Goal: Task Accomplishment & Management: Manage account settings

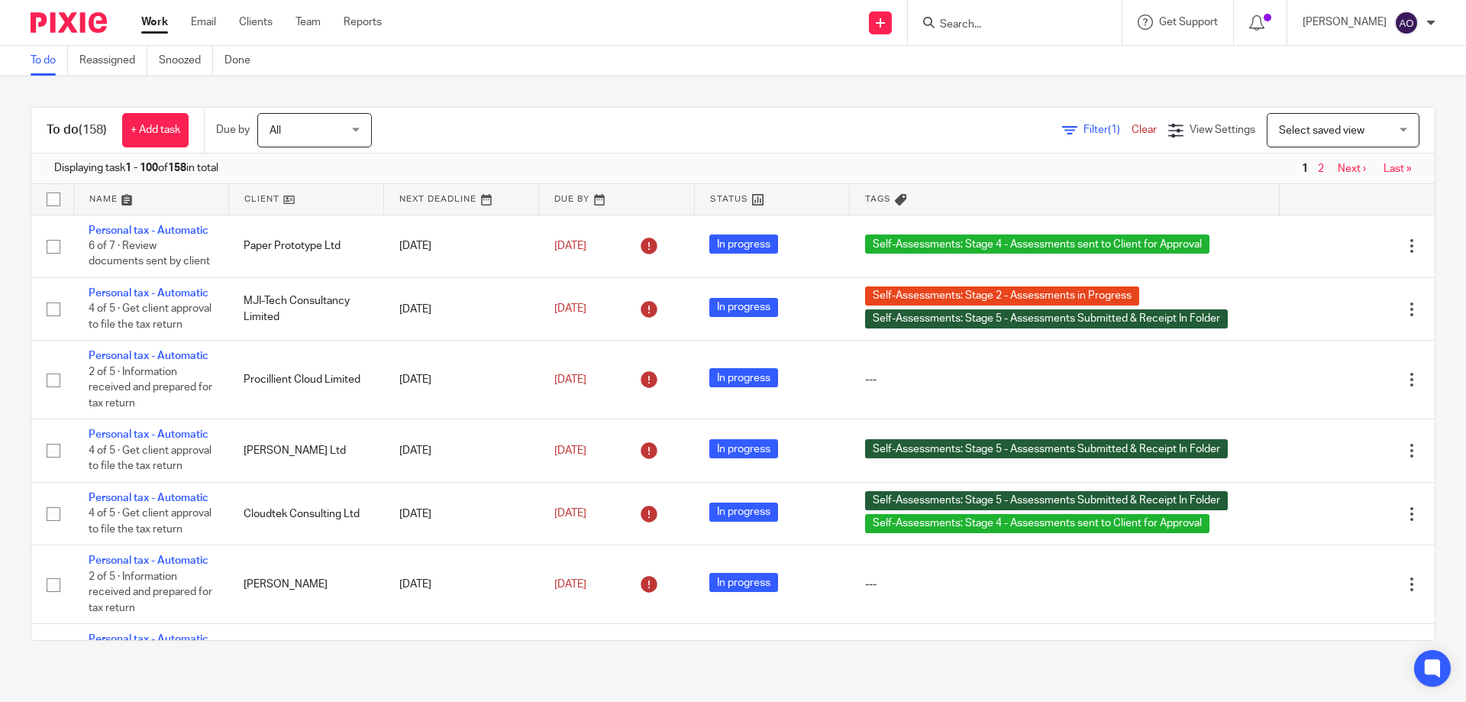
click at [1062, 128] on icon at bounding box center [1069, 130] width 15 height 15
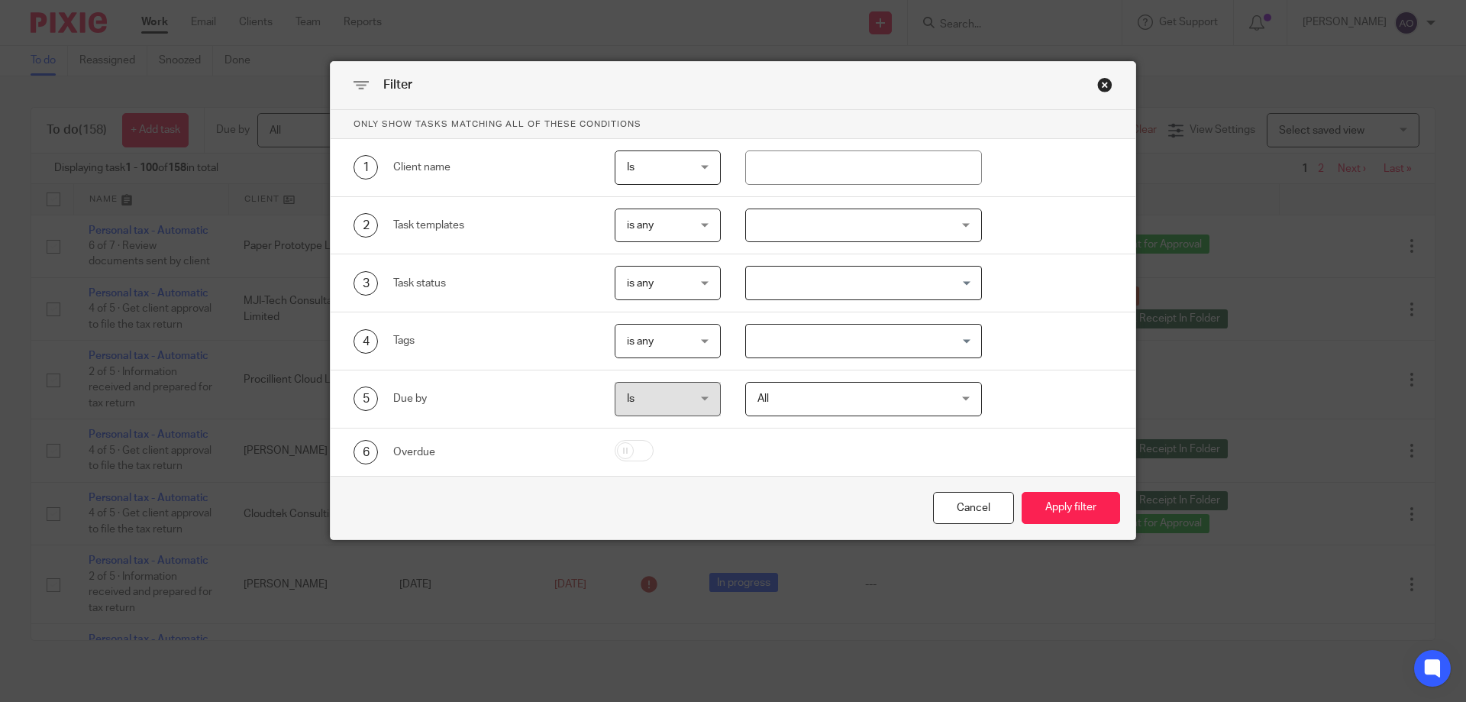
click at [948, 219] on div at bounding box center [864, 225] width 238 height 34
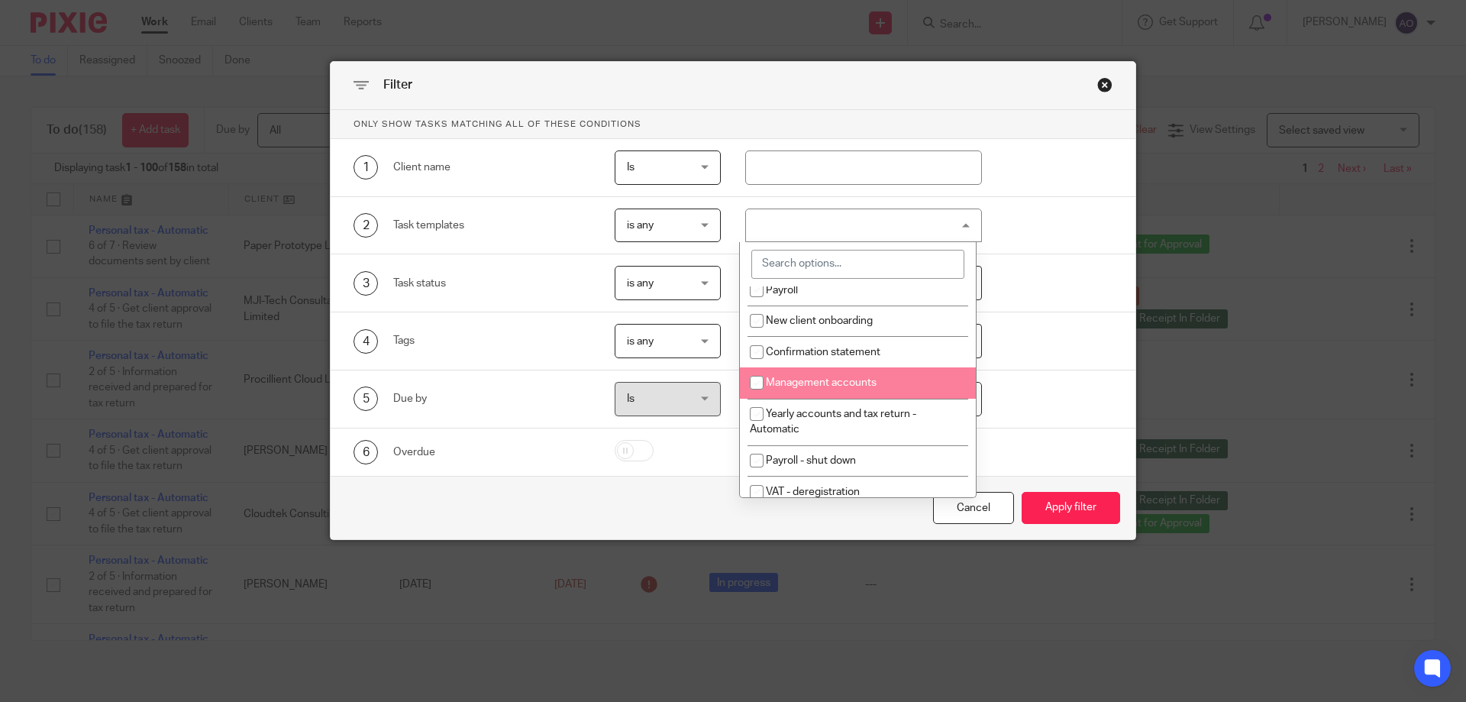
scroll to position [76, 0]
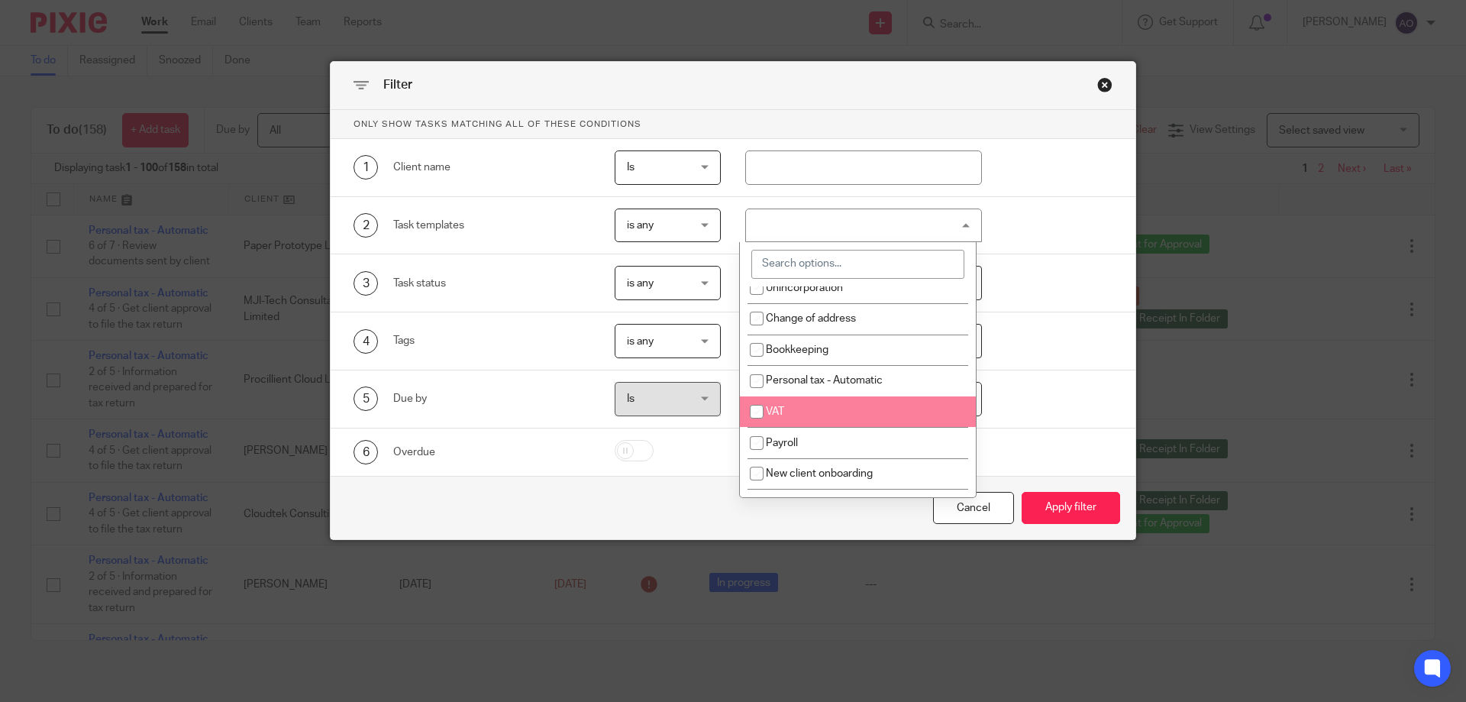
click at [752, 413] on input "checkbox" at bounding box center [756, 411] width 29 height 29
checkbox input "true"
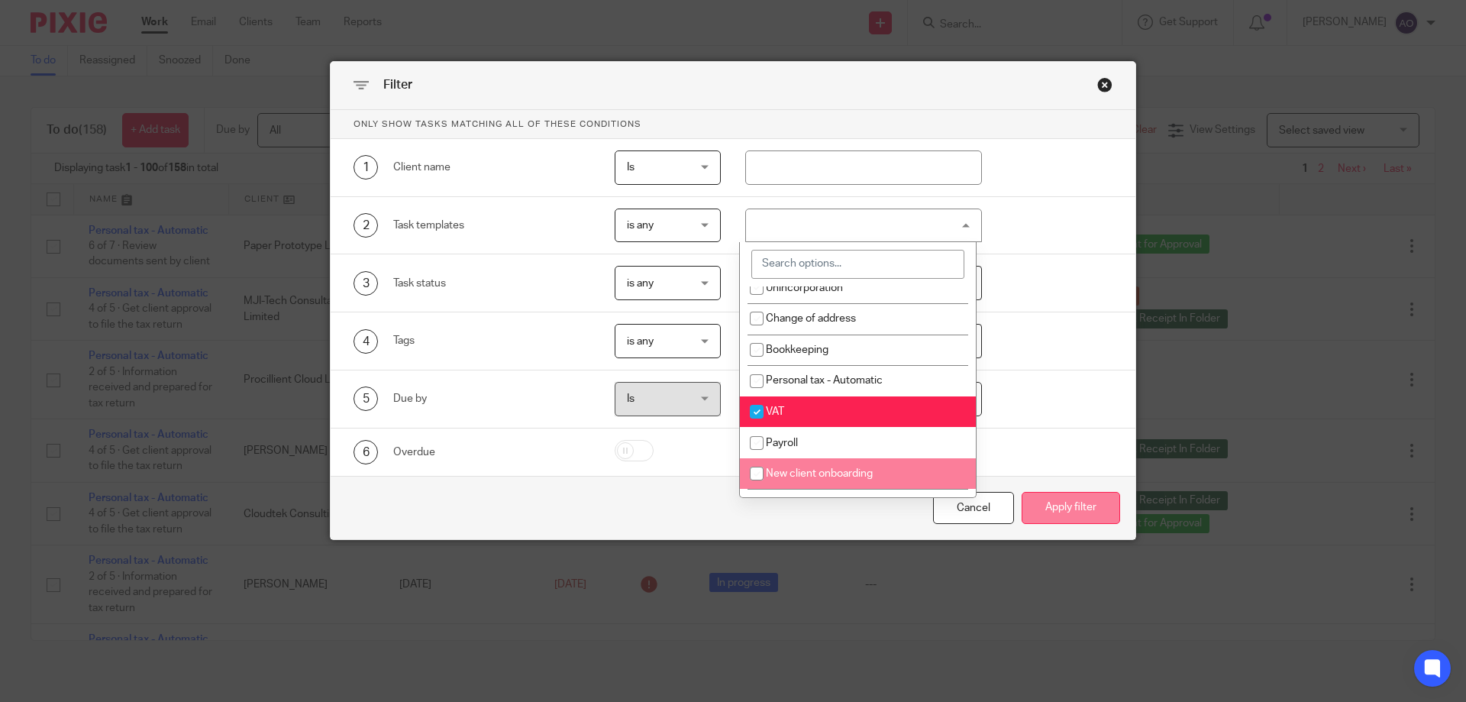
click at [1051, 506] on button "Apply filter" at bounding box center [1071, 508] width 99 height 33
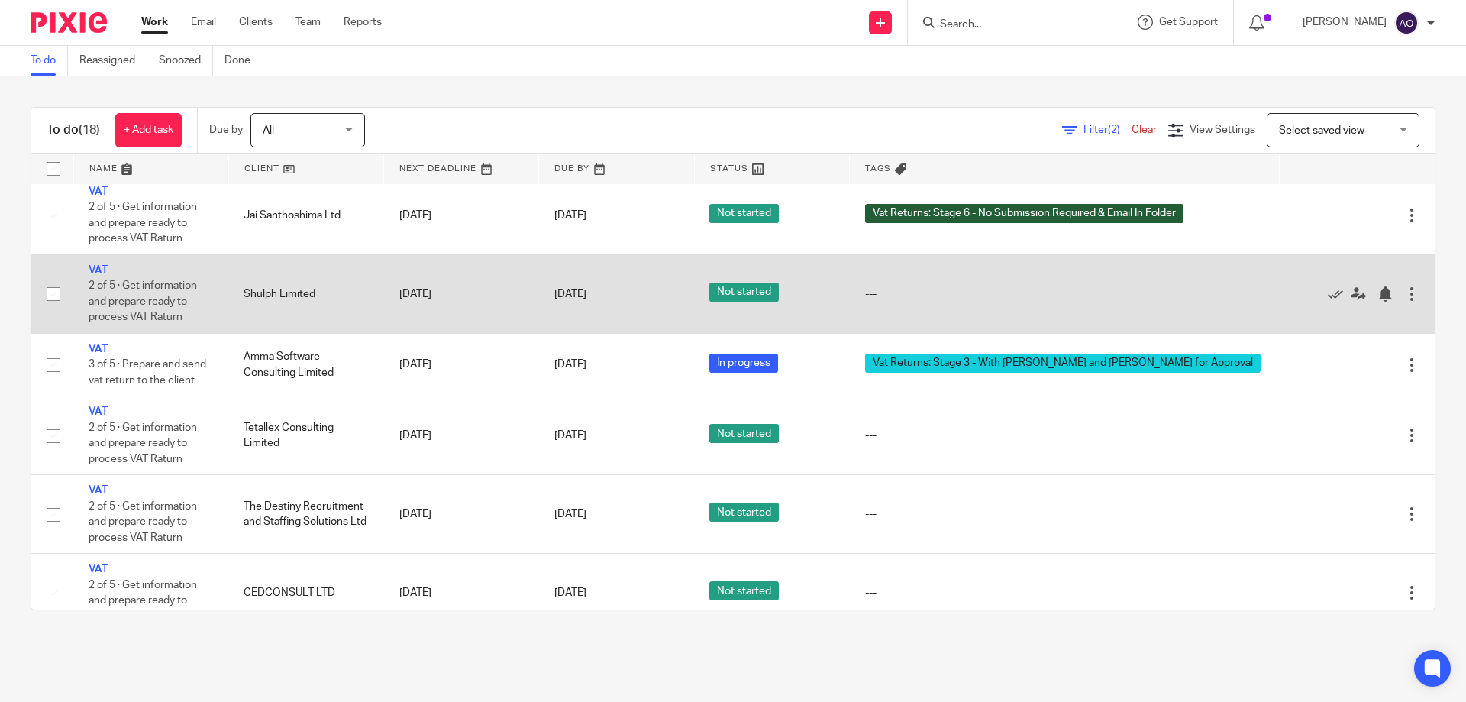
scroll to position [944, 0]
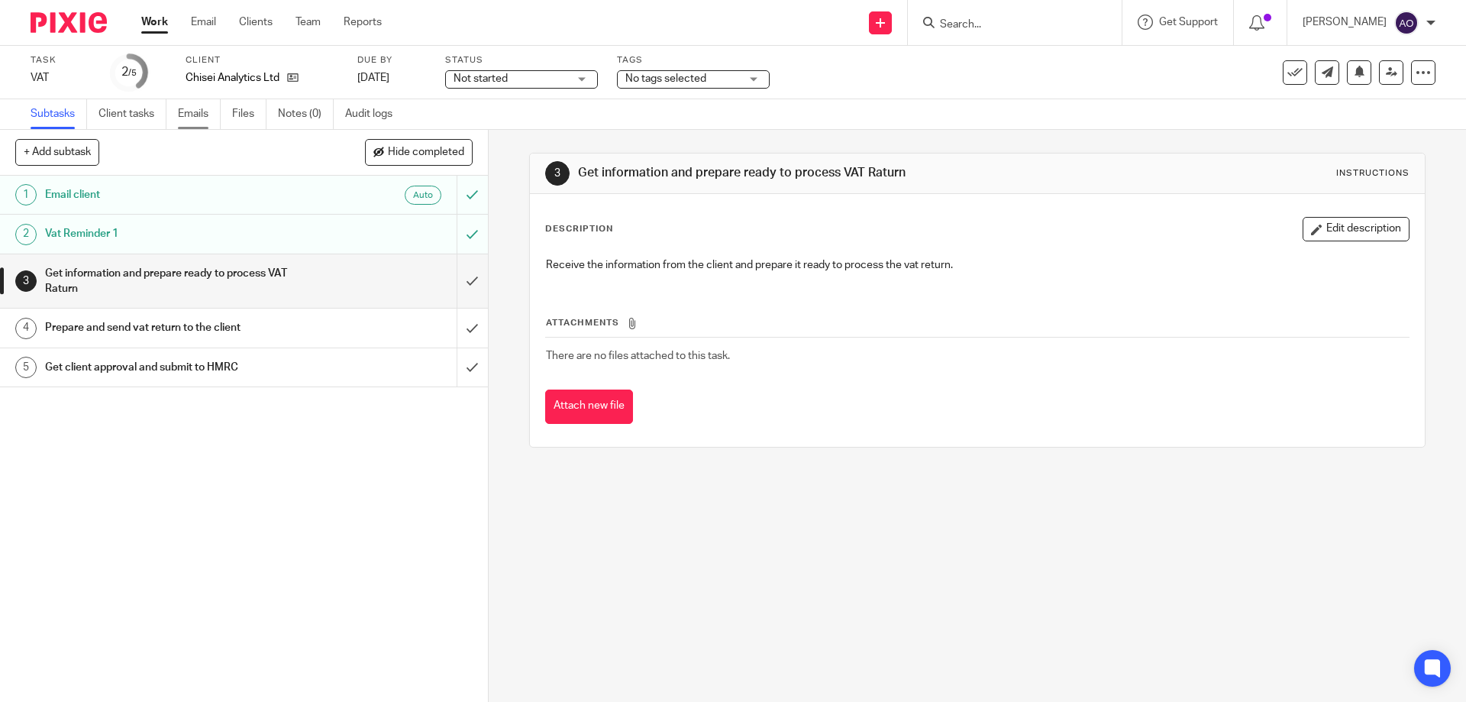
click at [199, 108] on link "Emails" at bounding box center [199, 114] width 43 height 30
click at [199, 114] on link "Emails" at bounding box center [199, 114] width 43 height 30
click at [196, 108] on link "Emails" at bounding box center [199, 114] width 43 height 30
click at [185, 107] on link "Emails" at bounding box center [199, 114] width 43 height 30
click at [451, 228] on input "submit" at bounding box center [244, 234] width 488 height 38
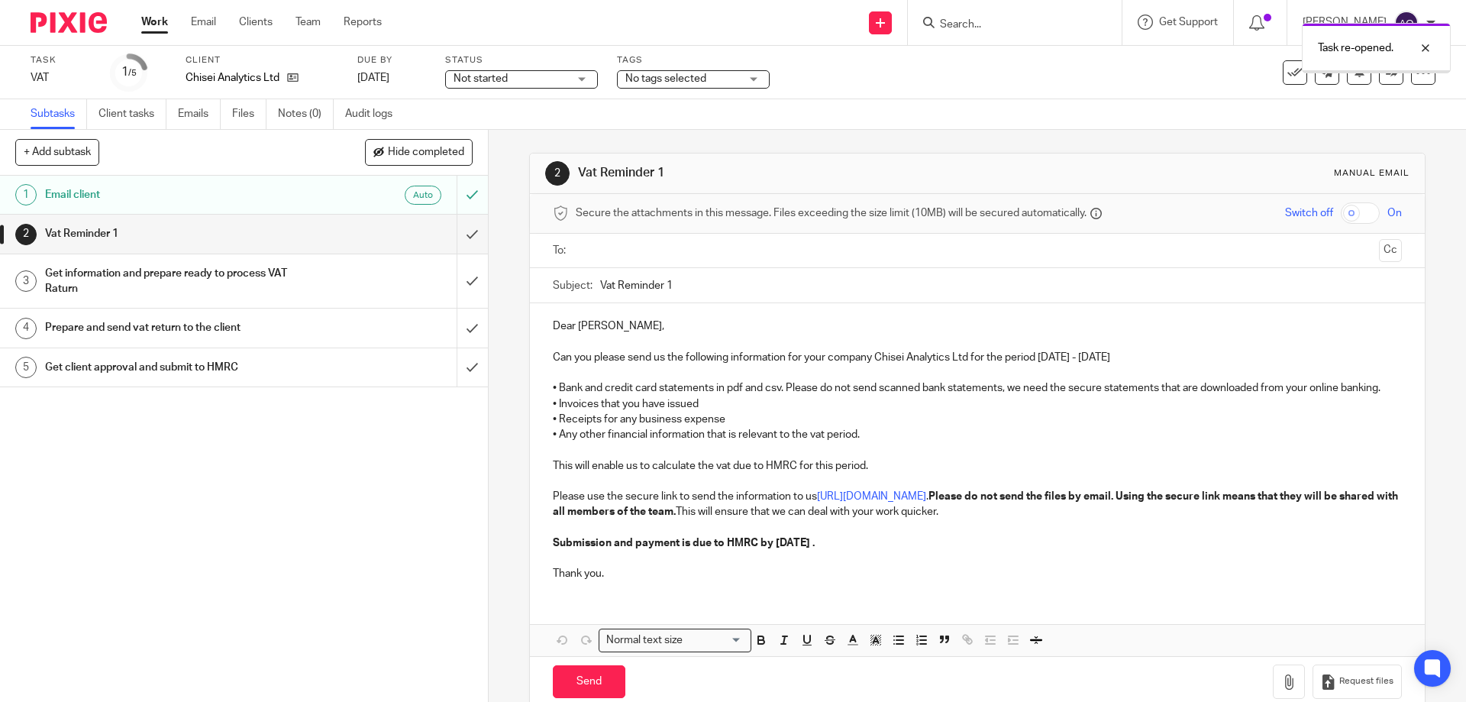
click at [645, 250] on input "text" at bounding box center [976, 251] width 791 height 18
drag, startPoint x: 664, startPoint y: 285, endPoint x: 678, endPoint y: 283, distance: 14.7
click at [678, 283] on input "Vat Reminder 1" at bounding box center [1000, 289] width 801 height 34
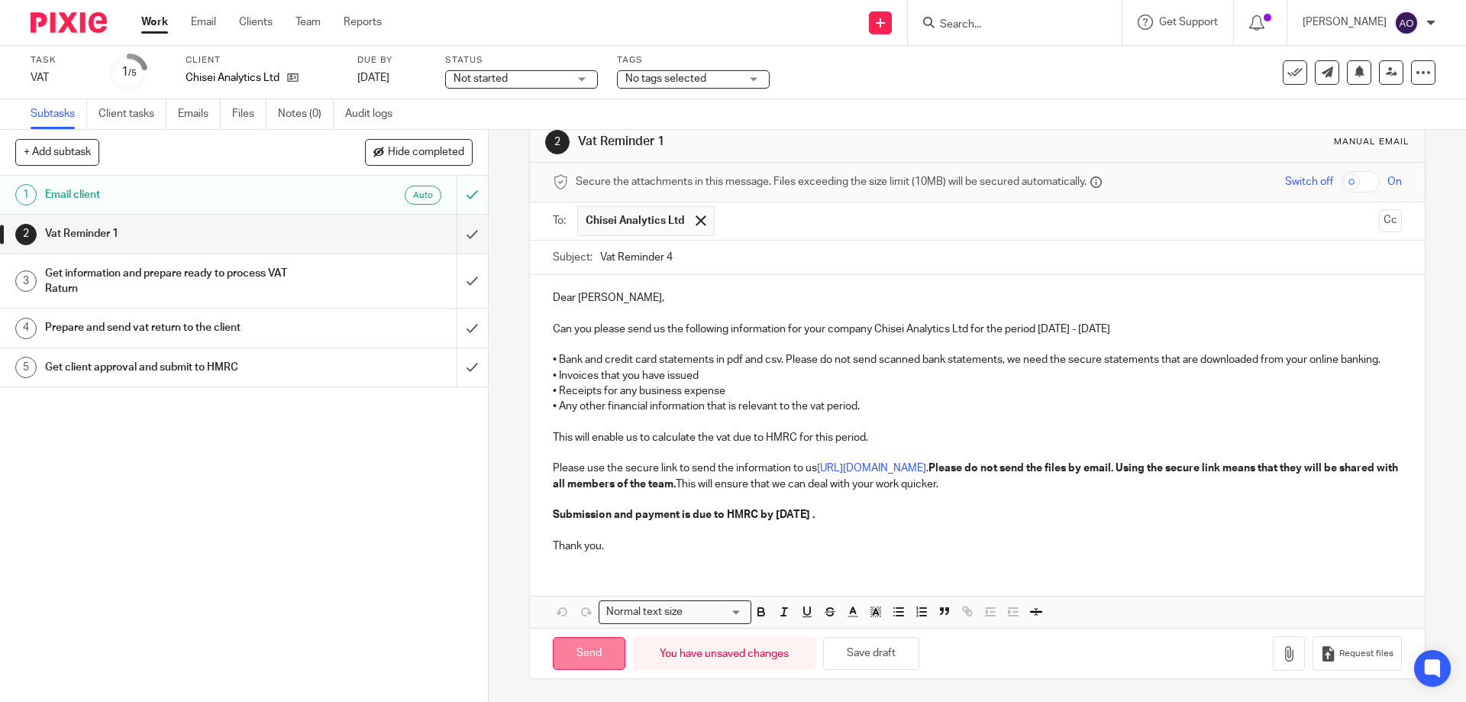
type input "Vat Reminder 4"
click at [585, 643] on input "Send" at bounding box center [589, 653] width 73 height 33
type input "Sent"
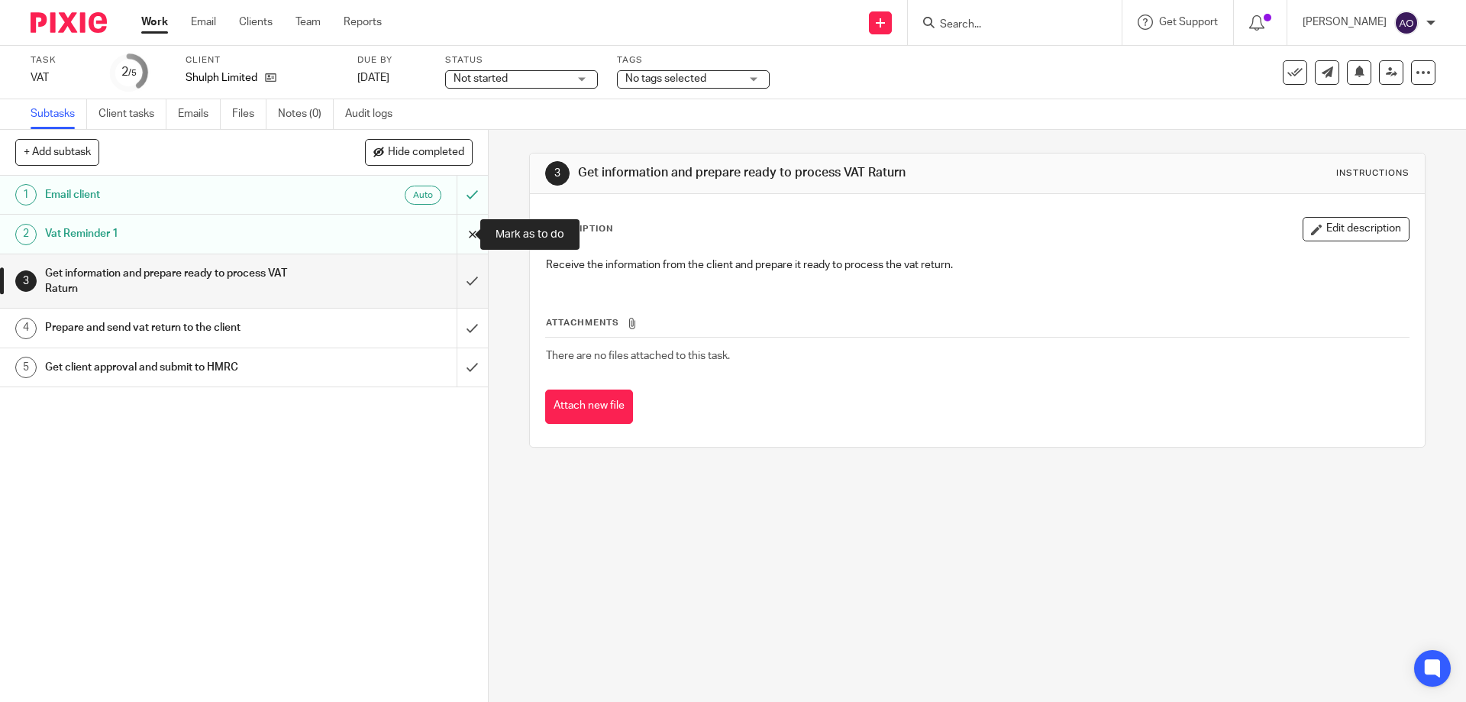
click at [455, 232] on input "submit" at bounding box center [244, 234] width 488 height 38
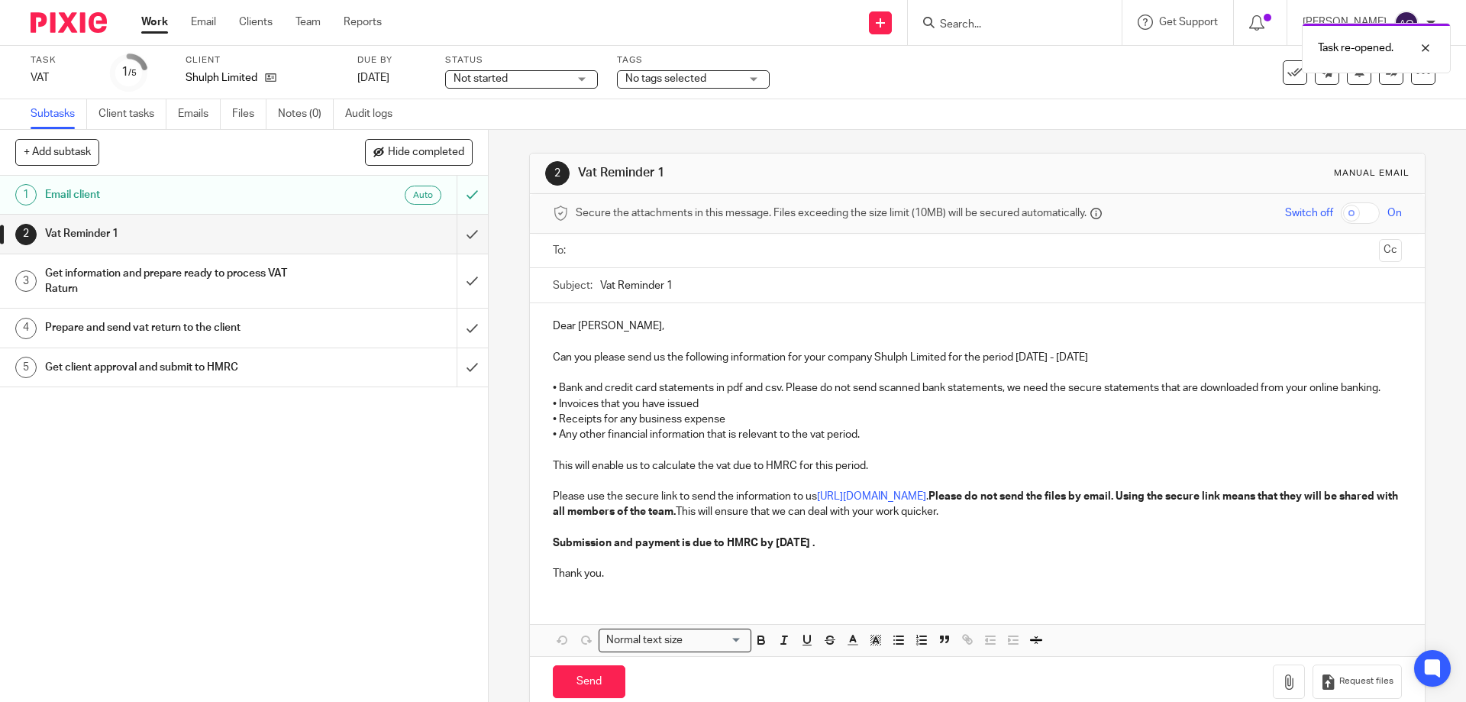
click at [613, 246] on input "text" at bounding box center [976, 251] width 791 height 18
drag, startPoint x: 665, startPoint y: 283, endPoint x: 674, endPoint y: 283, distance: 8.4
click at [674, 283] on input "Vat Reminder 1" at bounding box center [1000, 289] width 801 height 34
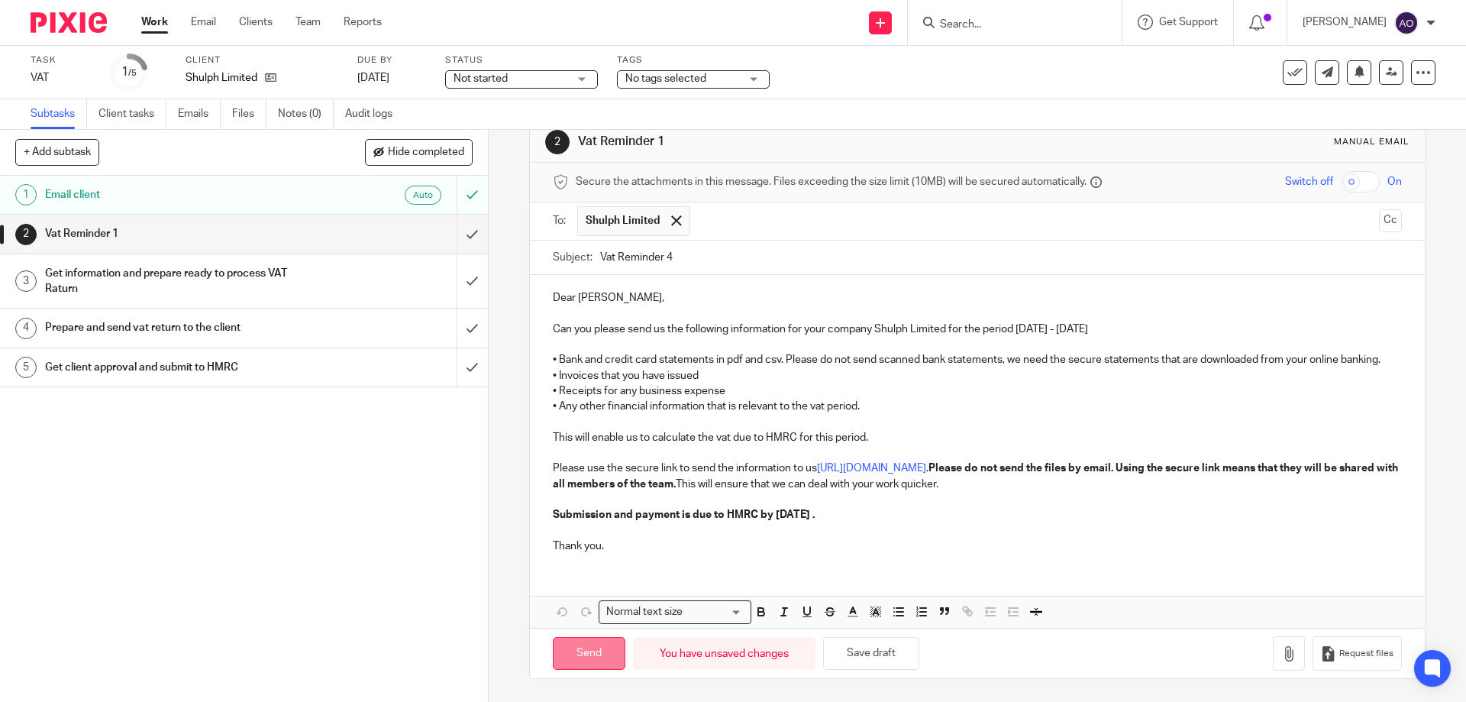
type input "Vat Reminder 4"
click at [589, 647] on input "Send" at bounding box center [589, 653] width 73 height 33
type input "Sent"
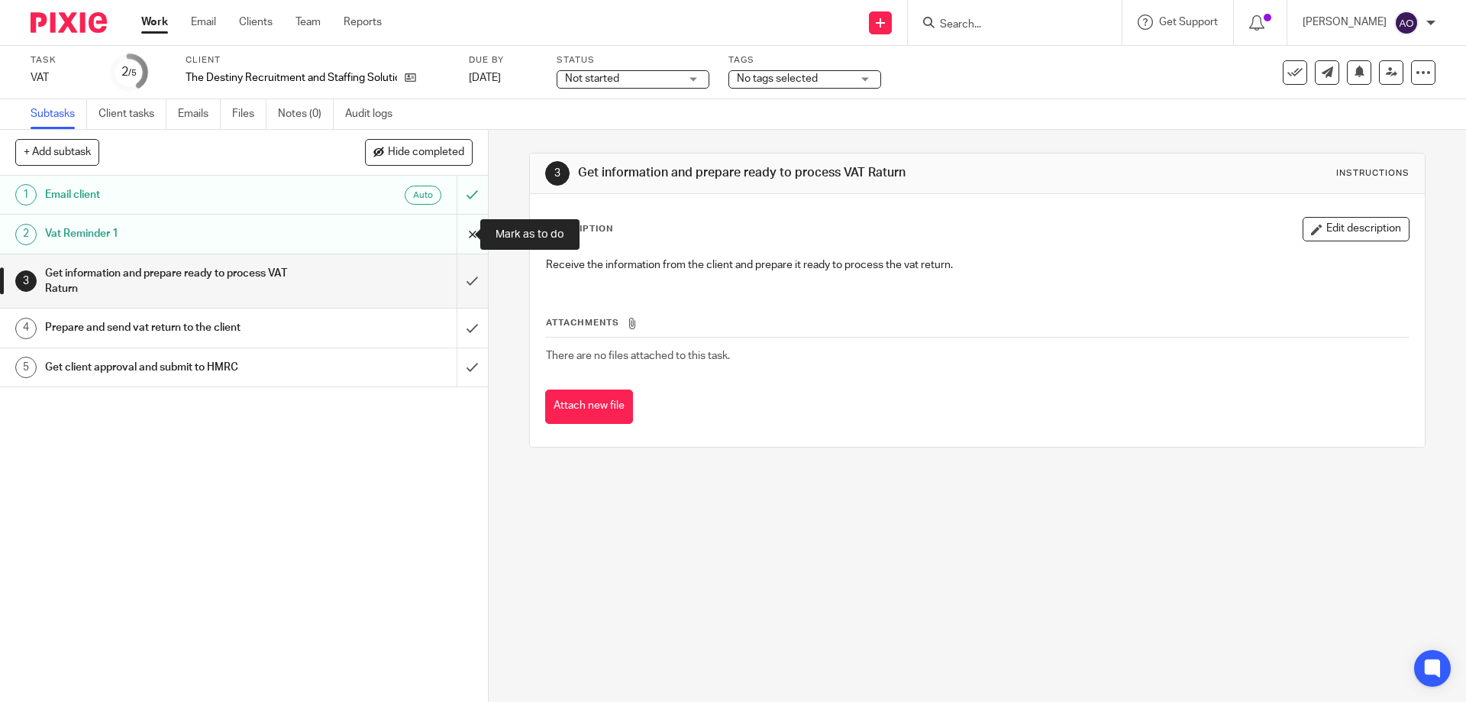
click at [454, 230] on input "submit" at bounding box center [244, 234] width 488 height 38
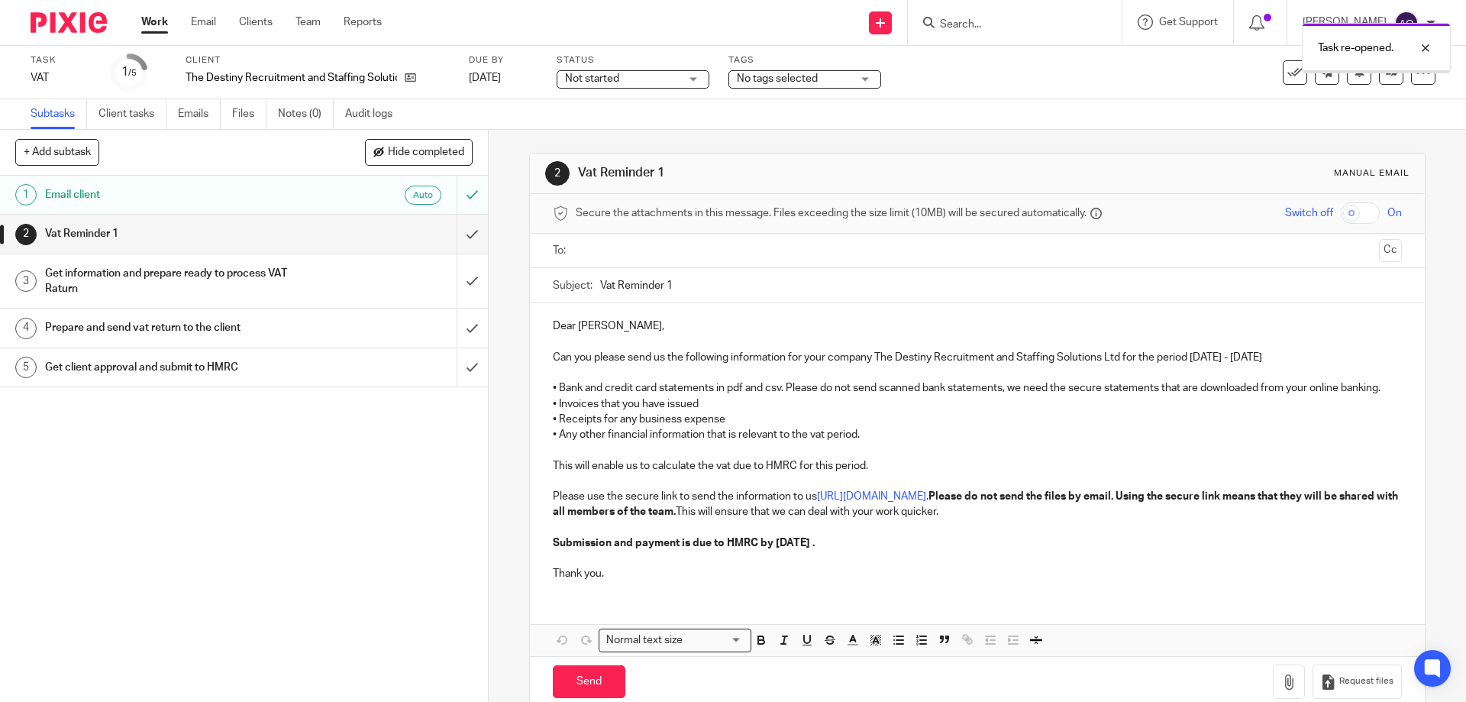
click at [639, 242] on input "text" at bounding box center [976, 251] width 791 height 18
drag, startPoint x: 664, startPoint y: 283, endPoint x: 677, endPoint y: 284, distance: 13.0
click at [677, 284] on input "Vat Reminder 1" at bounding box center [1000, 289] width 801 height 34
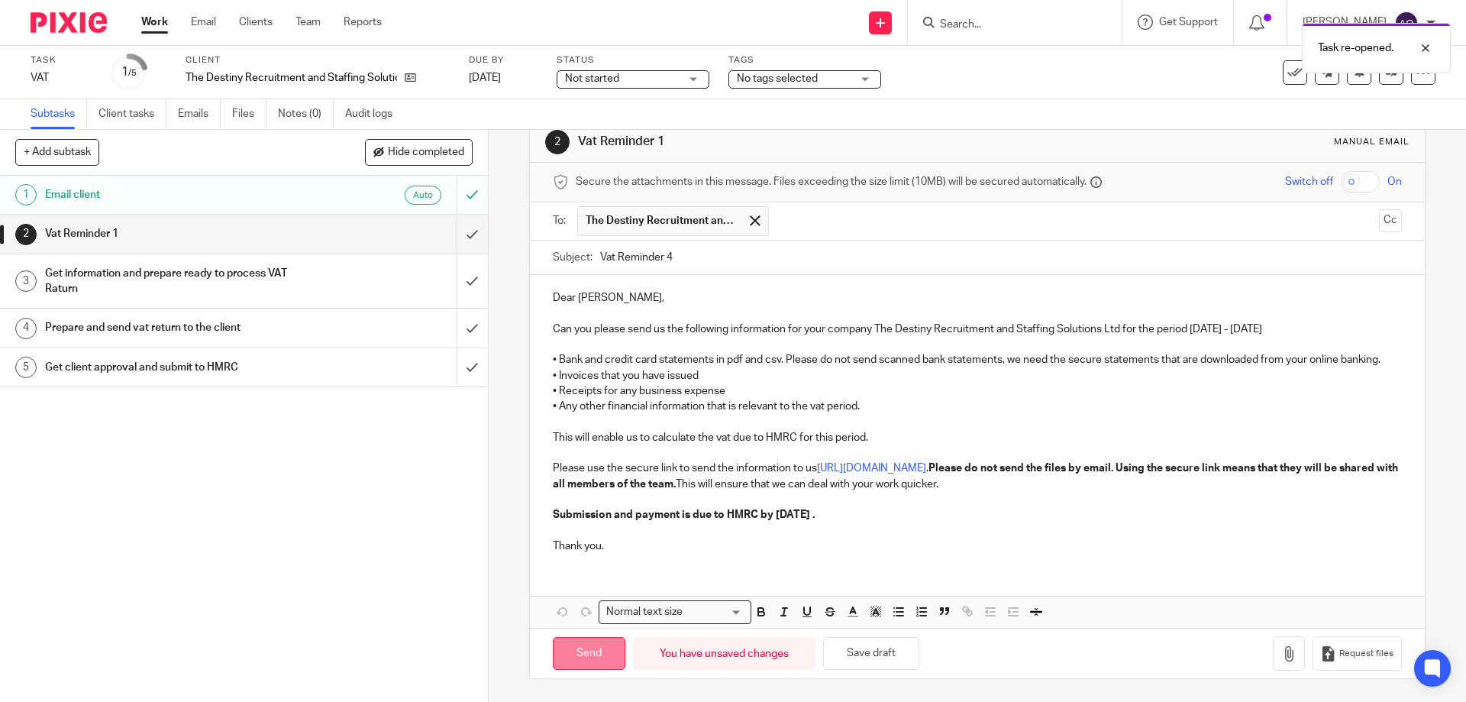
type input "Vat Reminder 4"
click at [581, 649] on input "Send" at bounding box center [589, 653] width 73 height 33
type input "Sent"
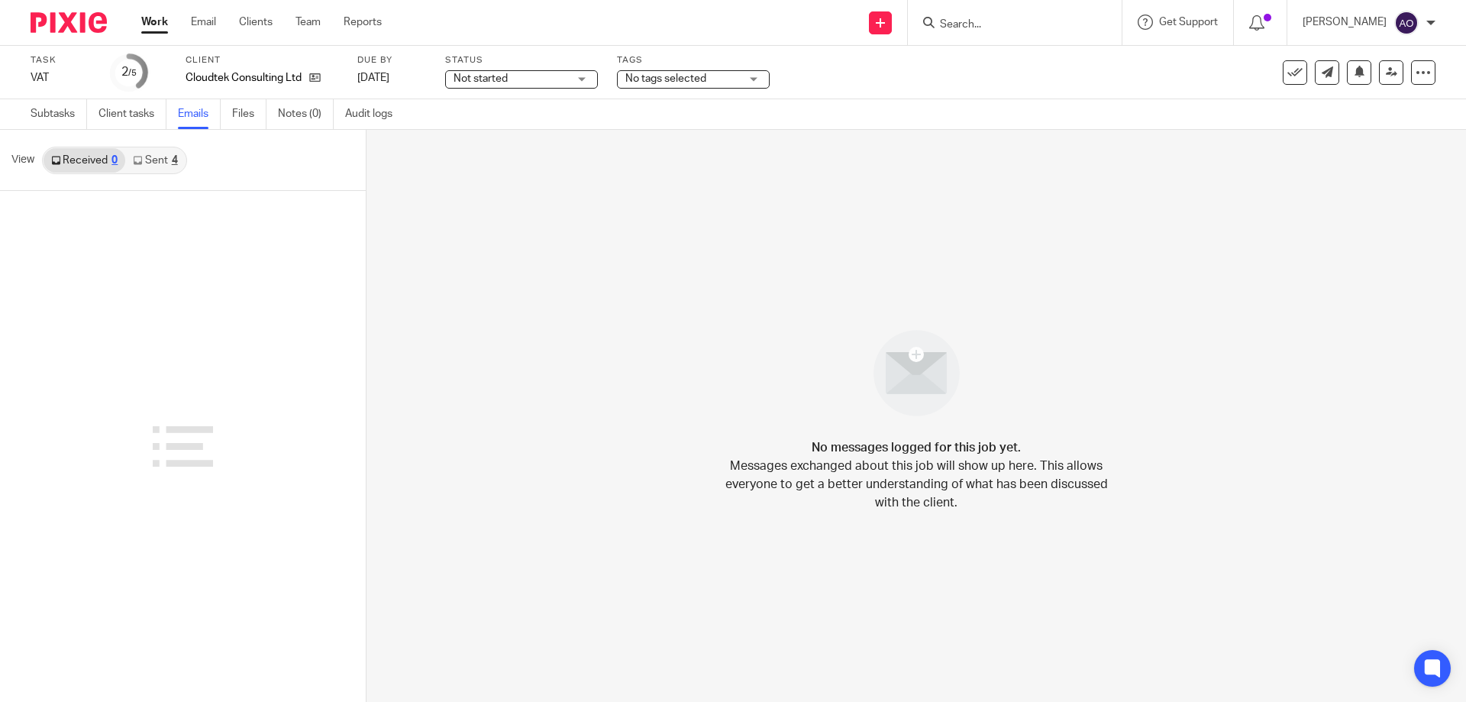
click at [144, 154] on link "Sent 4" at bounding box center [155, 160] width 60 height 24
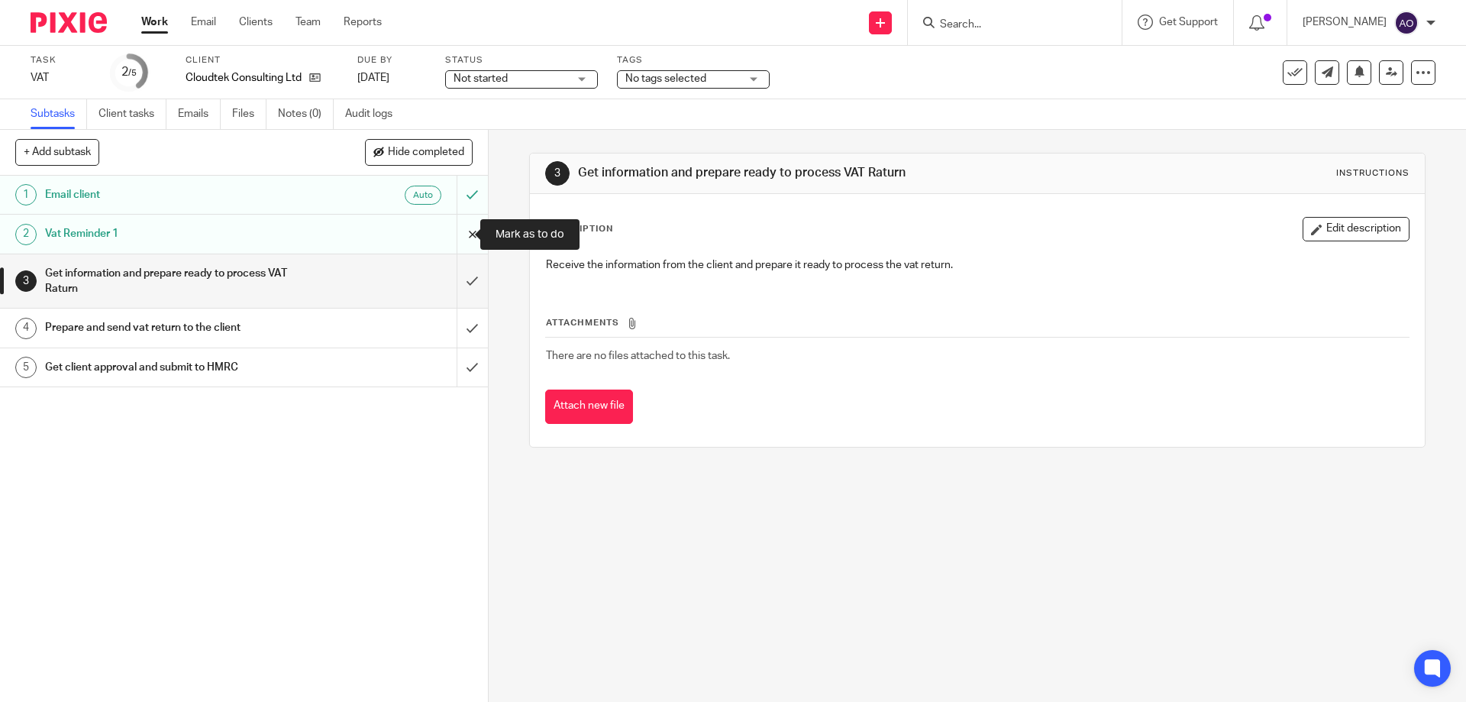
click at [453, 228] on input "submit" at bounding box center [244, 234] width 488 height 38
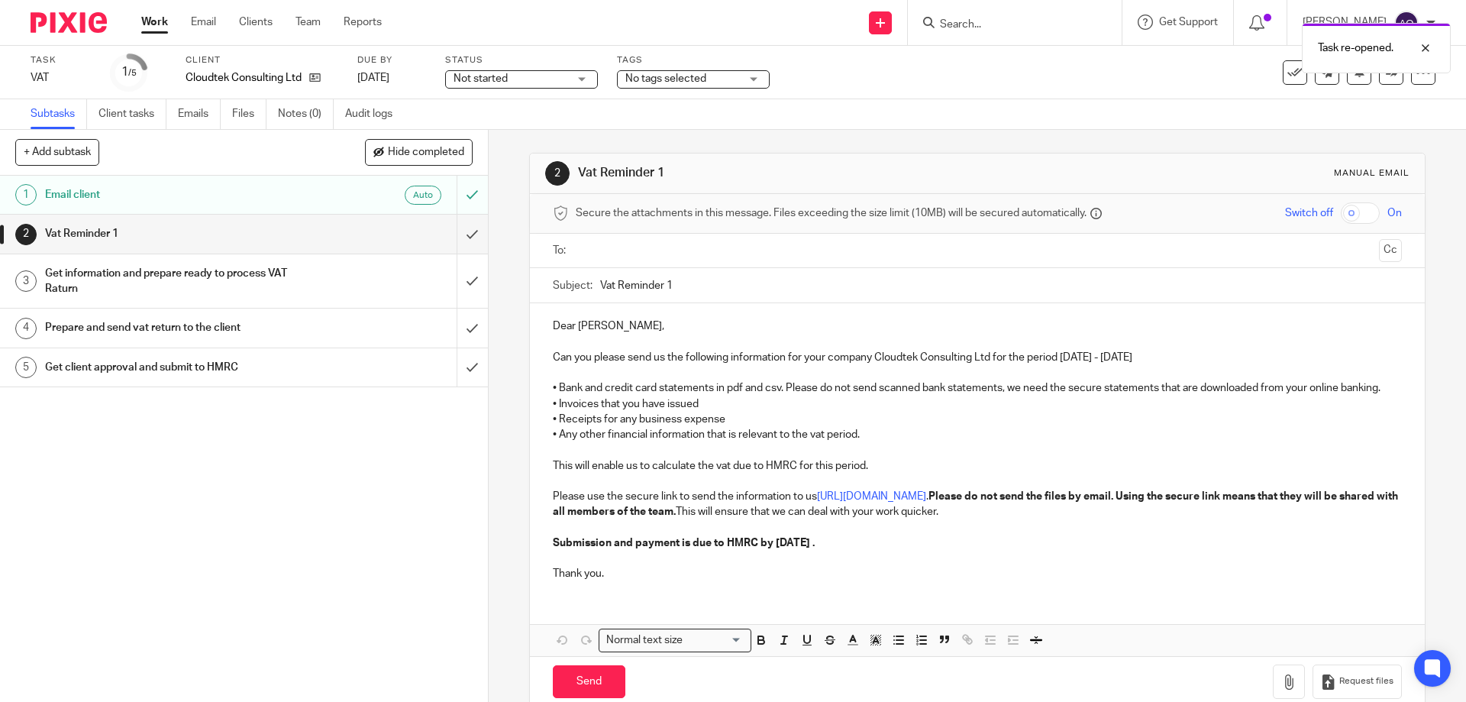
click at [655, 247] on input "text" at bounding box center [976, 251] width 791 height 18
click at [670, 284] on input "Vat Reminder 1" at bounding box center [1000, 289] width 801 height 34
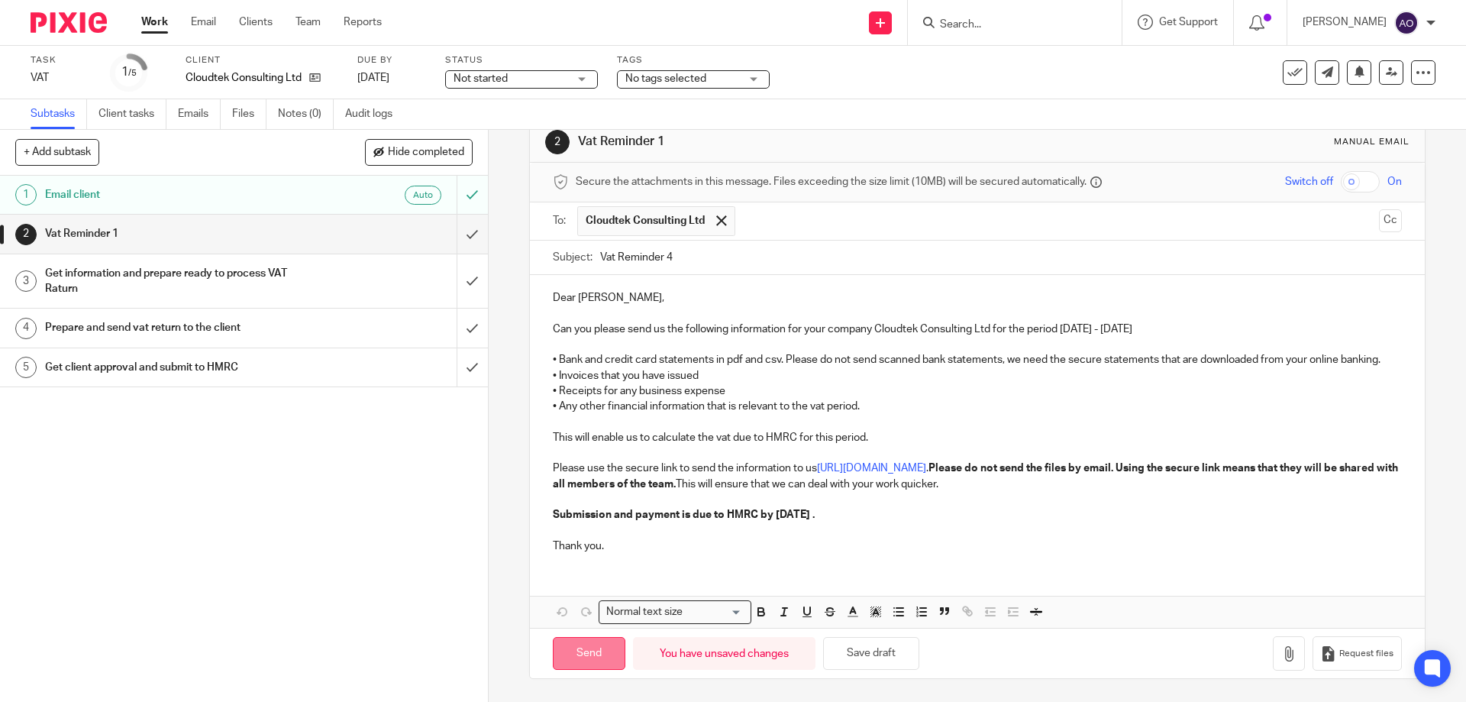
type input "Vat Reminder 4"
click at [579, 654] on input "Send" at bounding box center [589, 653] width 73 height 33
type input "Sent"
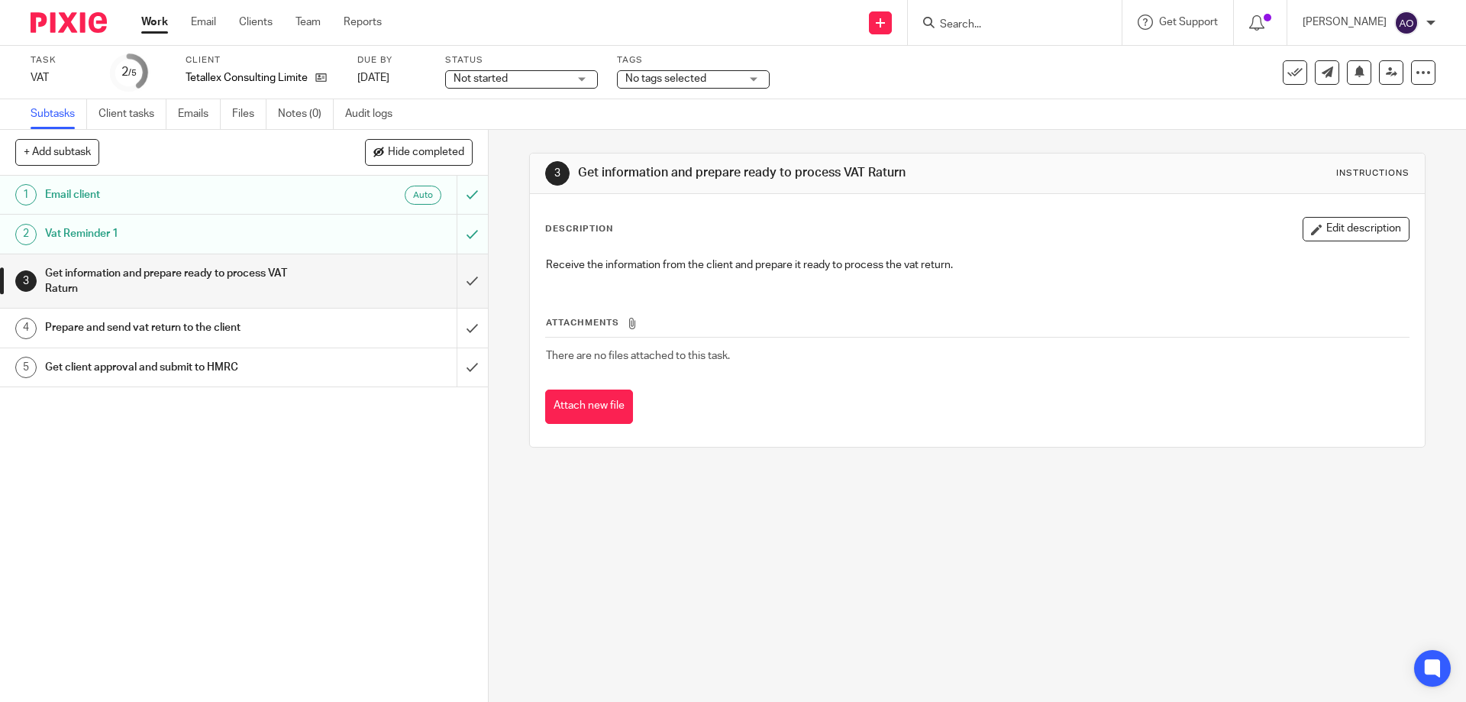
click at [586, 80] on div "Not started Not started" at bounding box center [521, 79] width 153 height 18
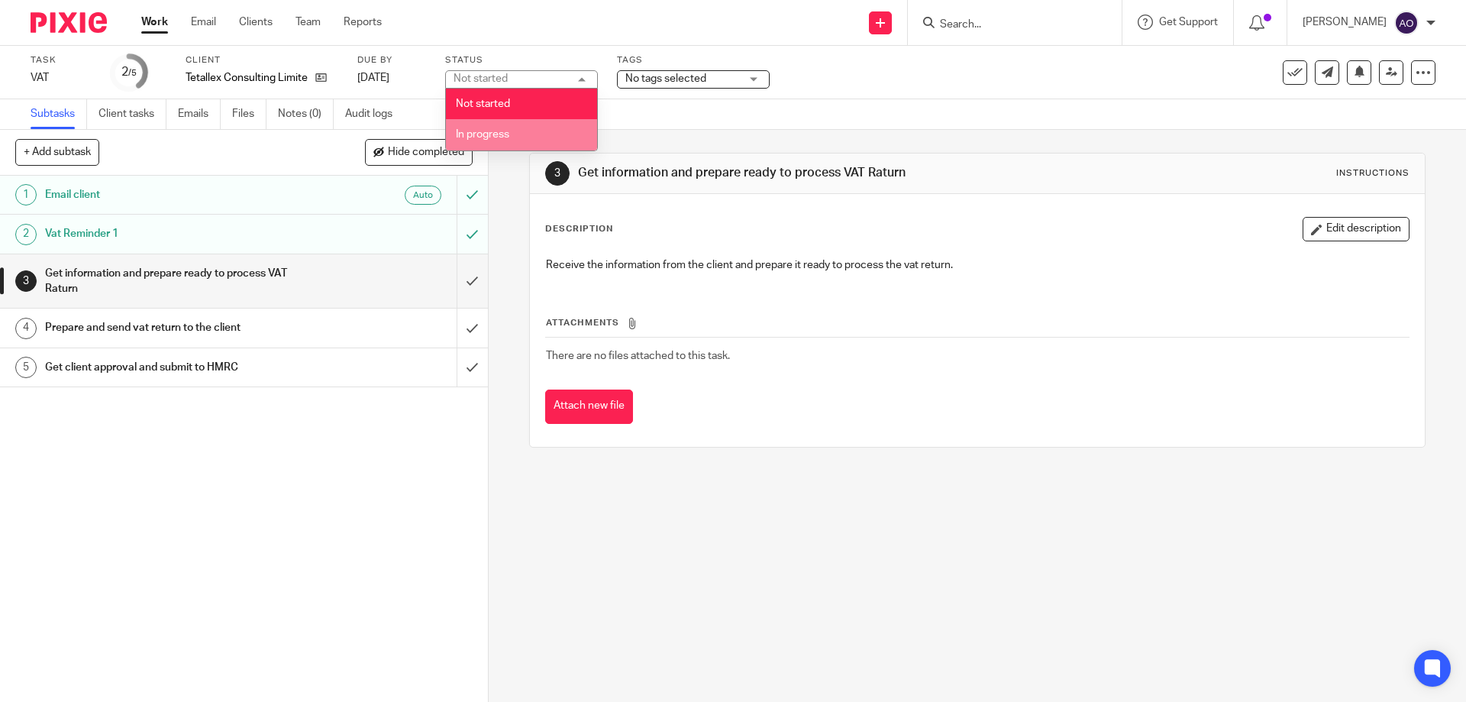
click at [518, 127] on li "In progress" at bounding box center [521, 134] width 151 height 31
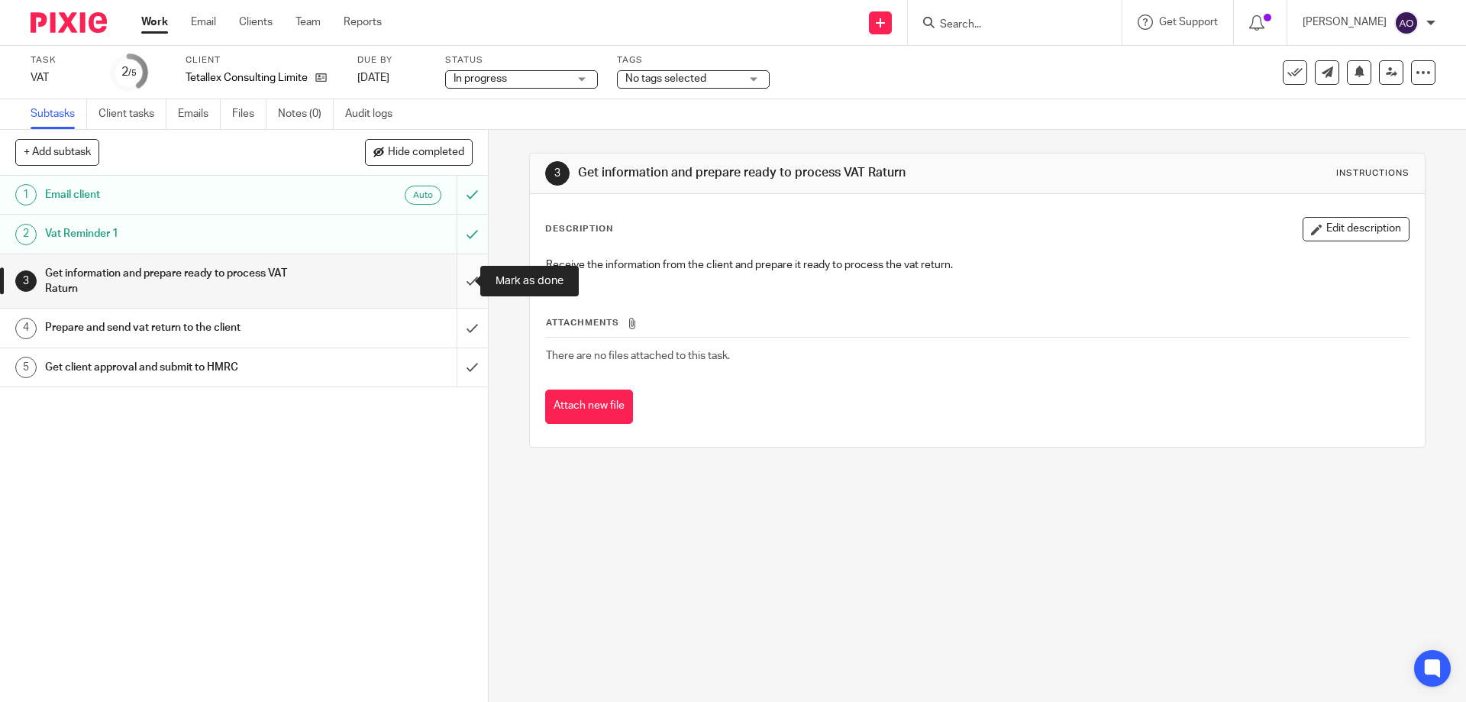
click at [454, 283] on input "submit" at bounding box center [244, 281] width 488 height 54
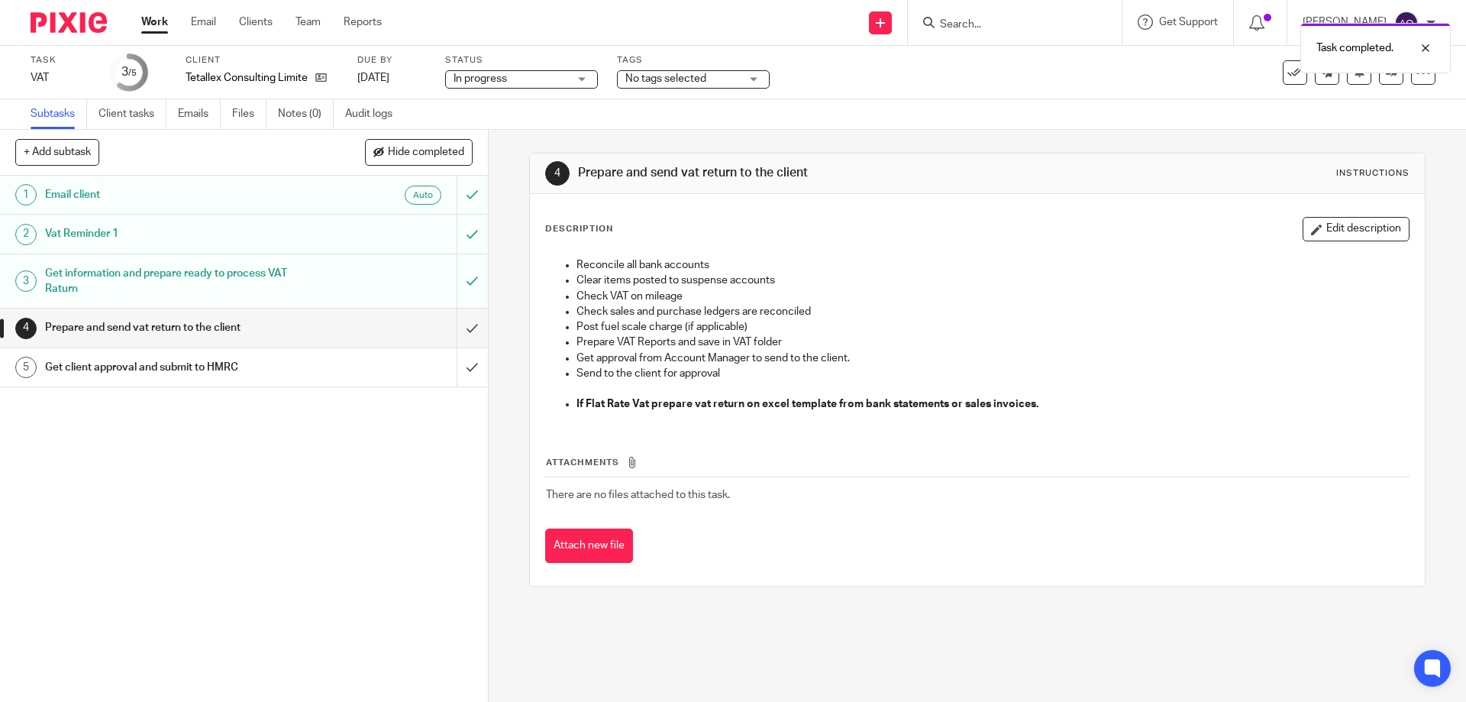
click at [757, 75] on div "No tags selected" at bounding box center [693, 79] width 153 height 18
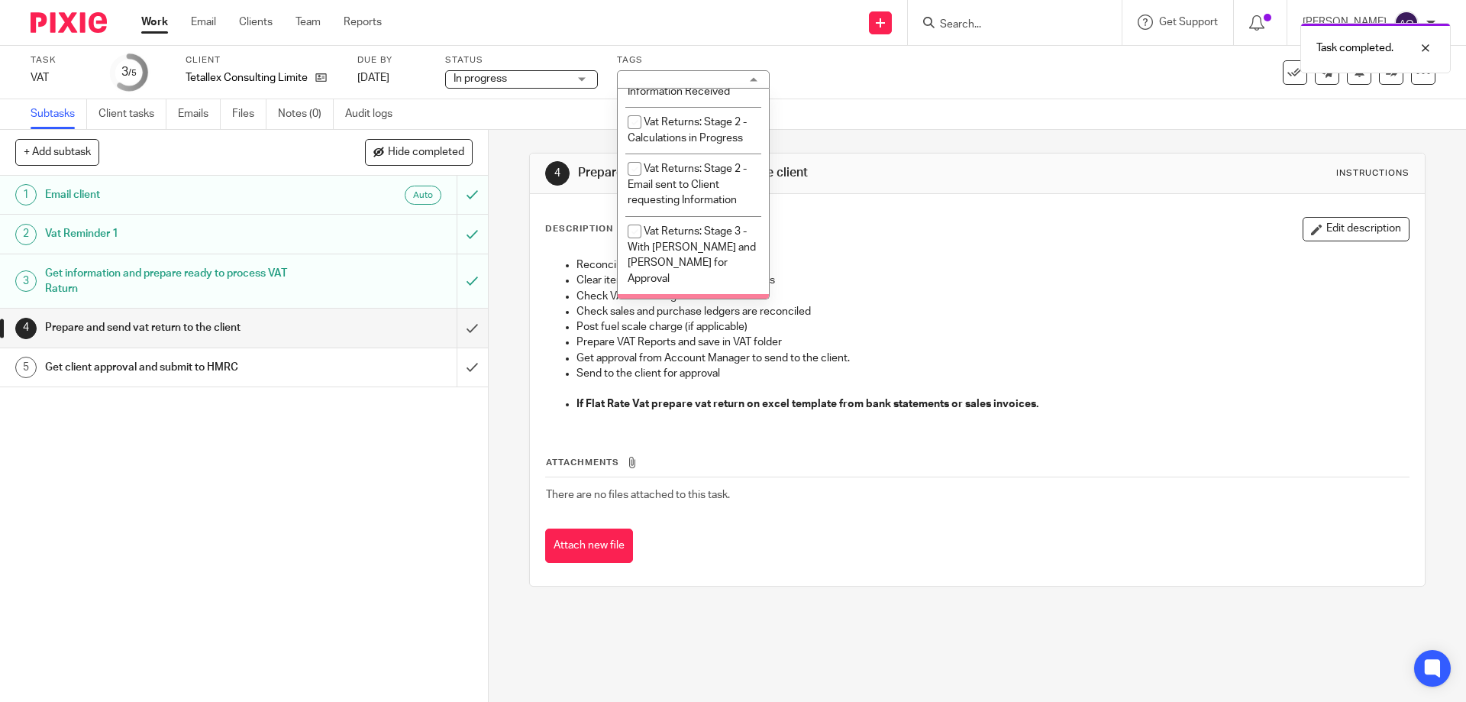
scroll to position [993, 0]
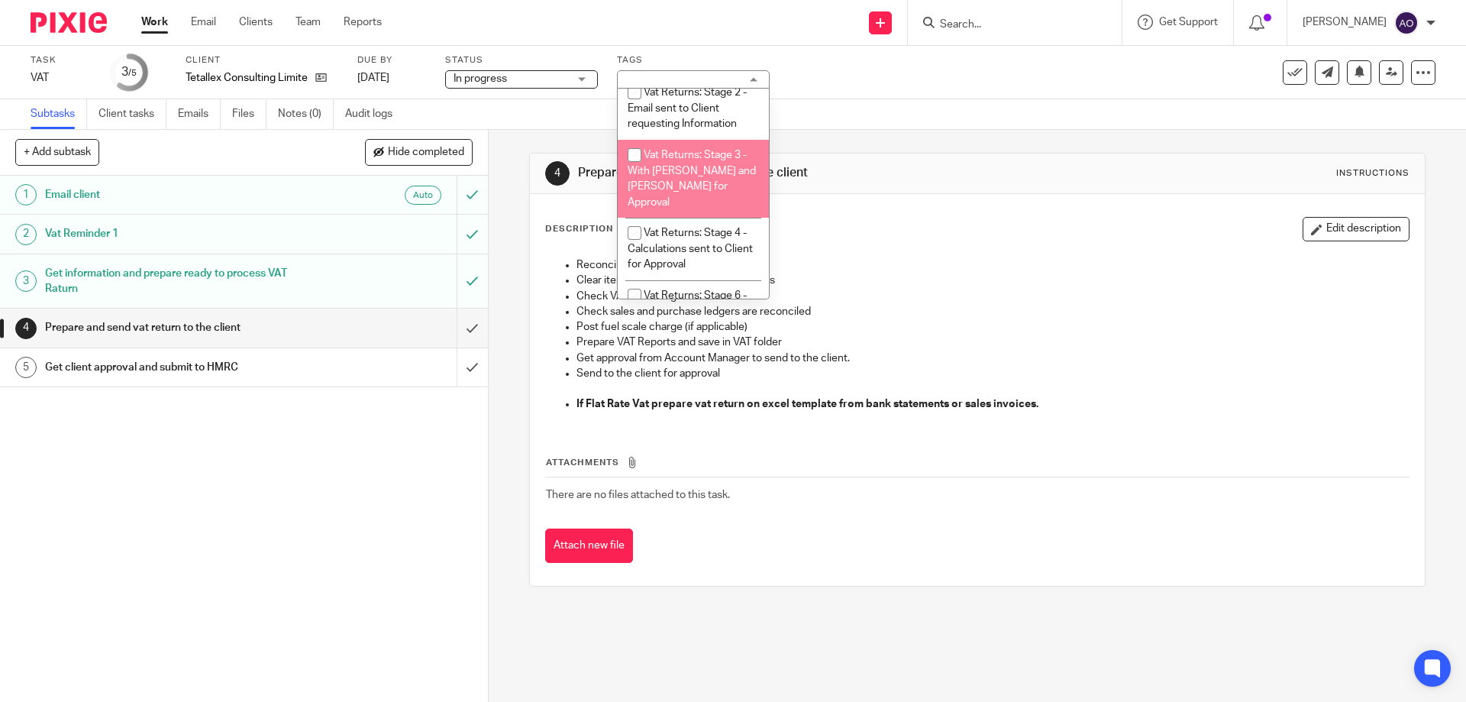
click at [632, 151] on input "checkbox" at bounding box center [634, 155] width 29 height 29
checkbox input "true"
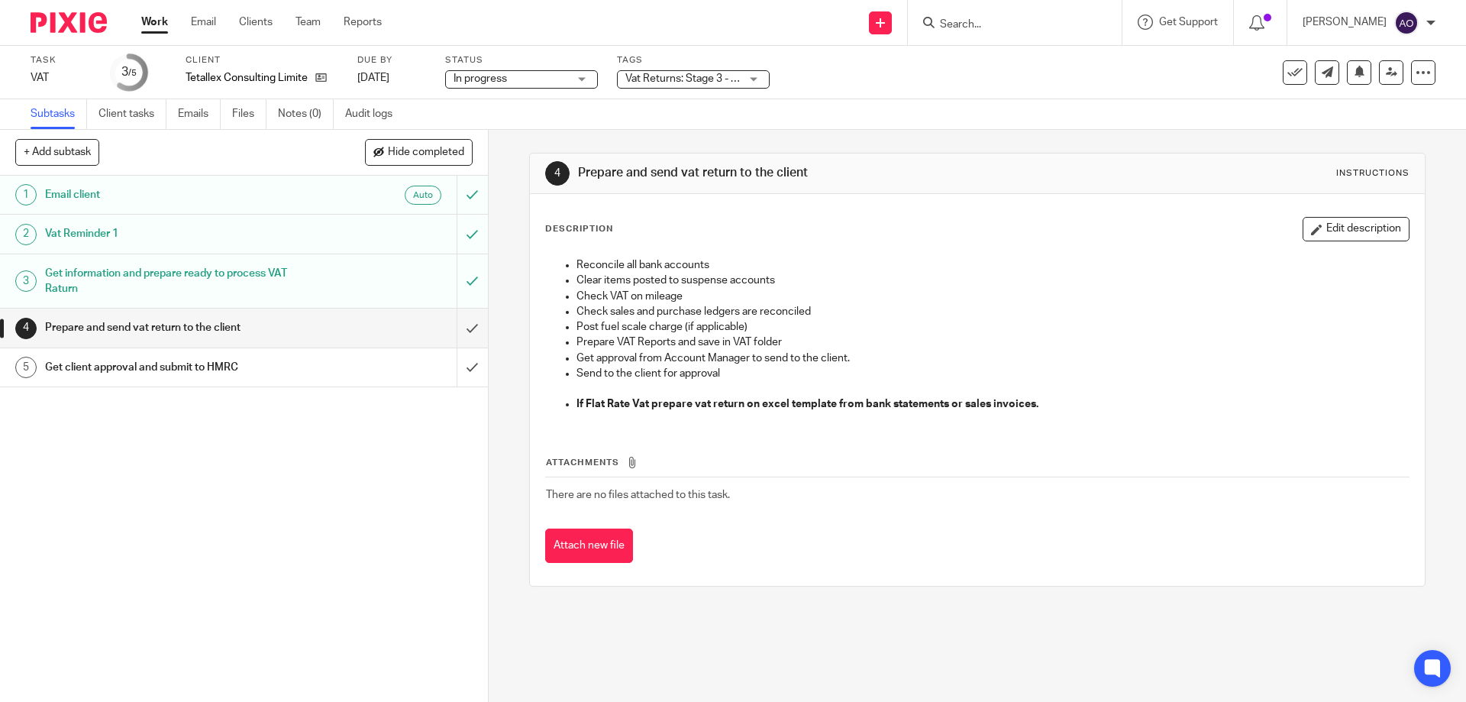
drag, startPoint x: 350, startPoint y: 513, endPoint x: 380, endPoint y: 493, distance: 36.4
click at [351, 513] on div "1 Email client Auto 2 Vat Reminder 1 3 Get information and prepare ready to pro…" at bounding box center [244, 439] width 488 height 526
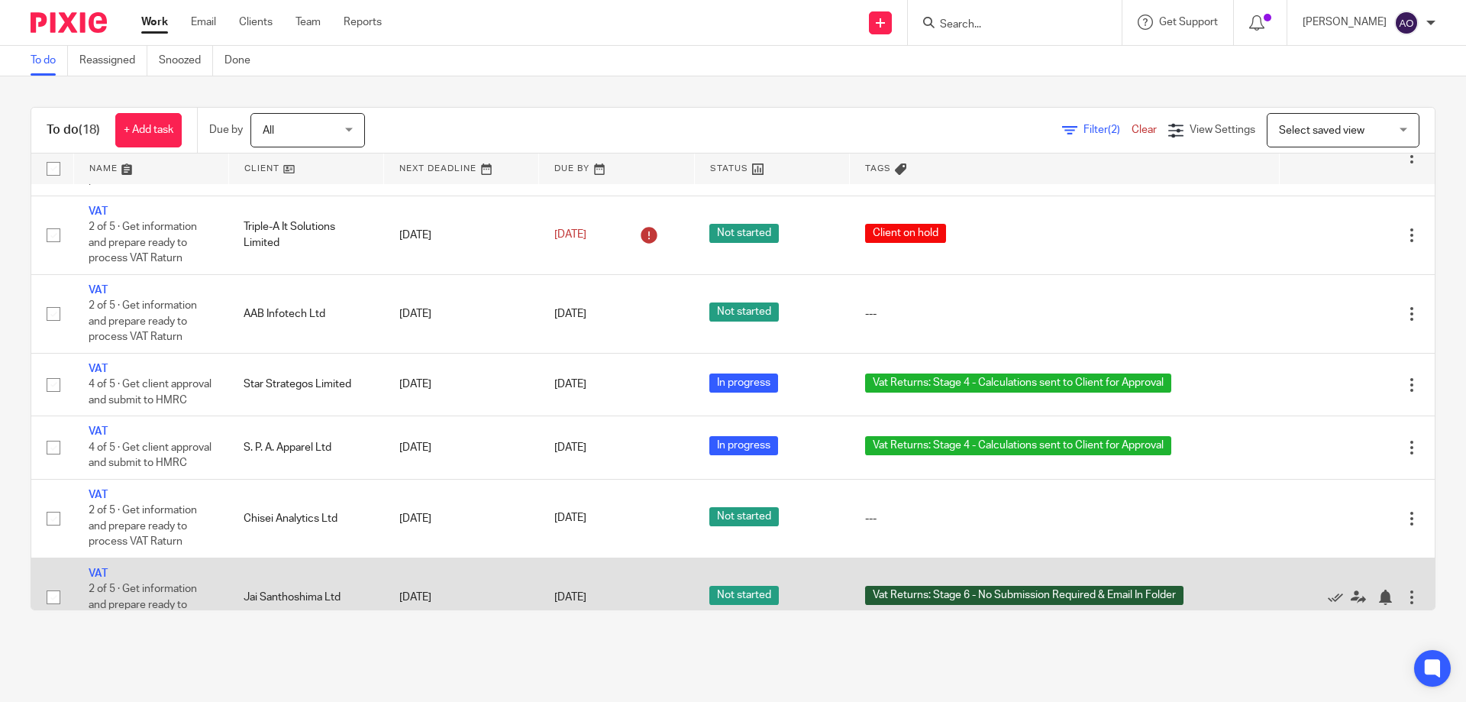
scroll to position [458, 0]
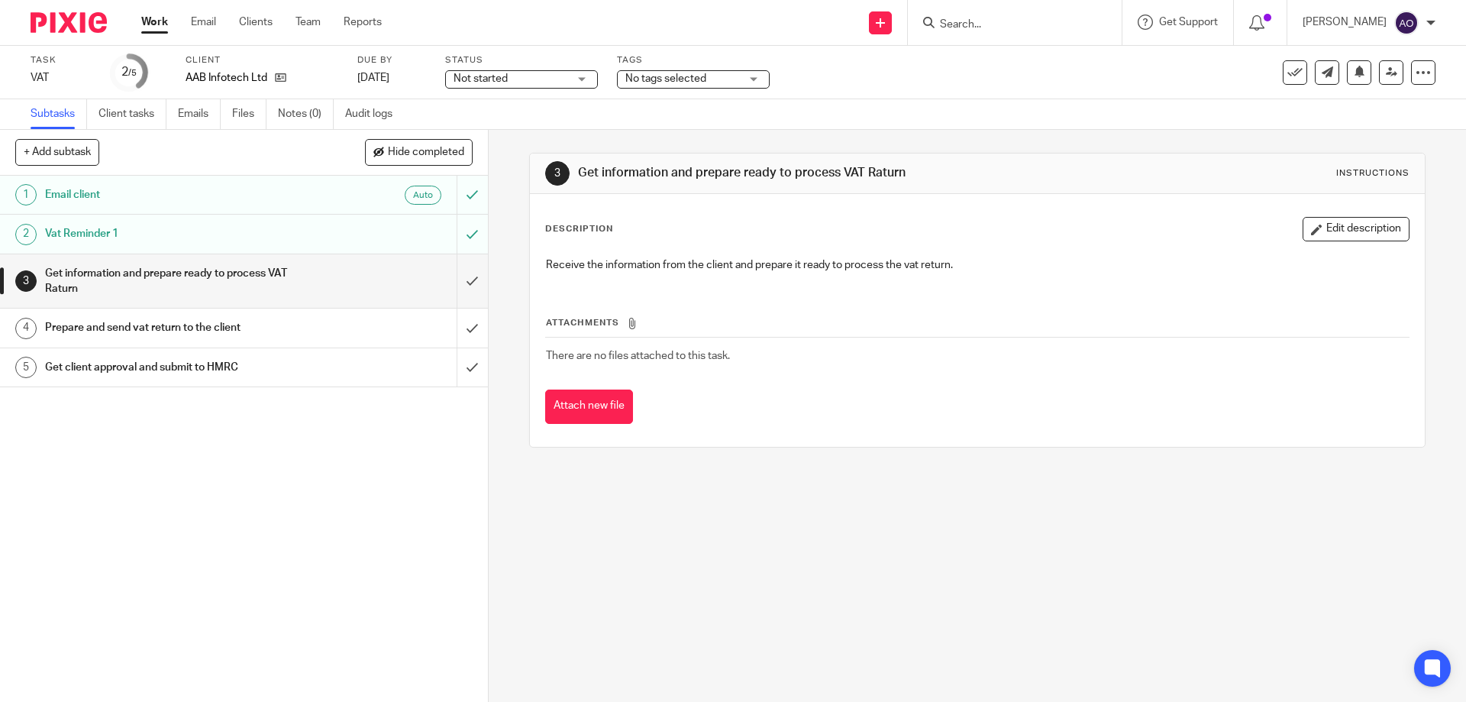
click at [580, 76] on div "Not started Not started" at bounding box center [521, 79] width 153 height 18
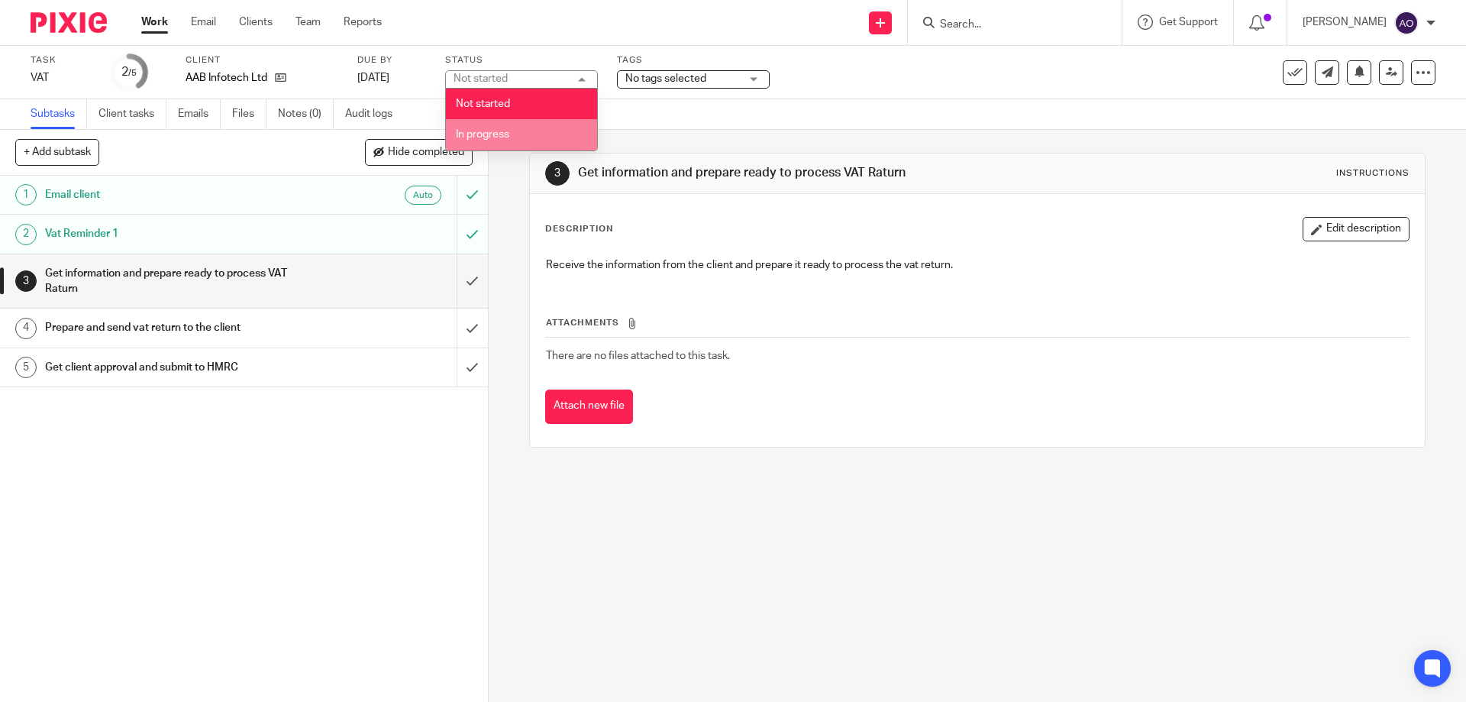
click at [499, 131] on span "In progress" at bounding box center [482, 134] width 53 height 11
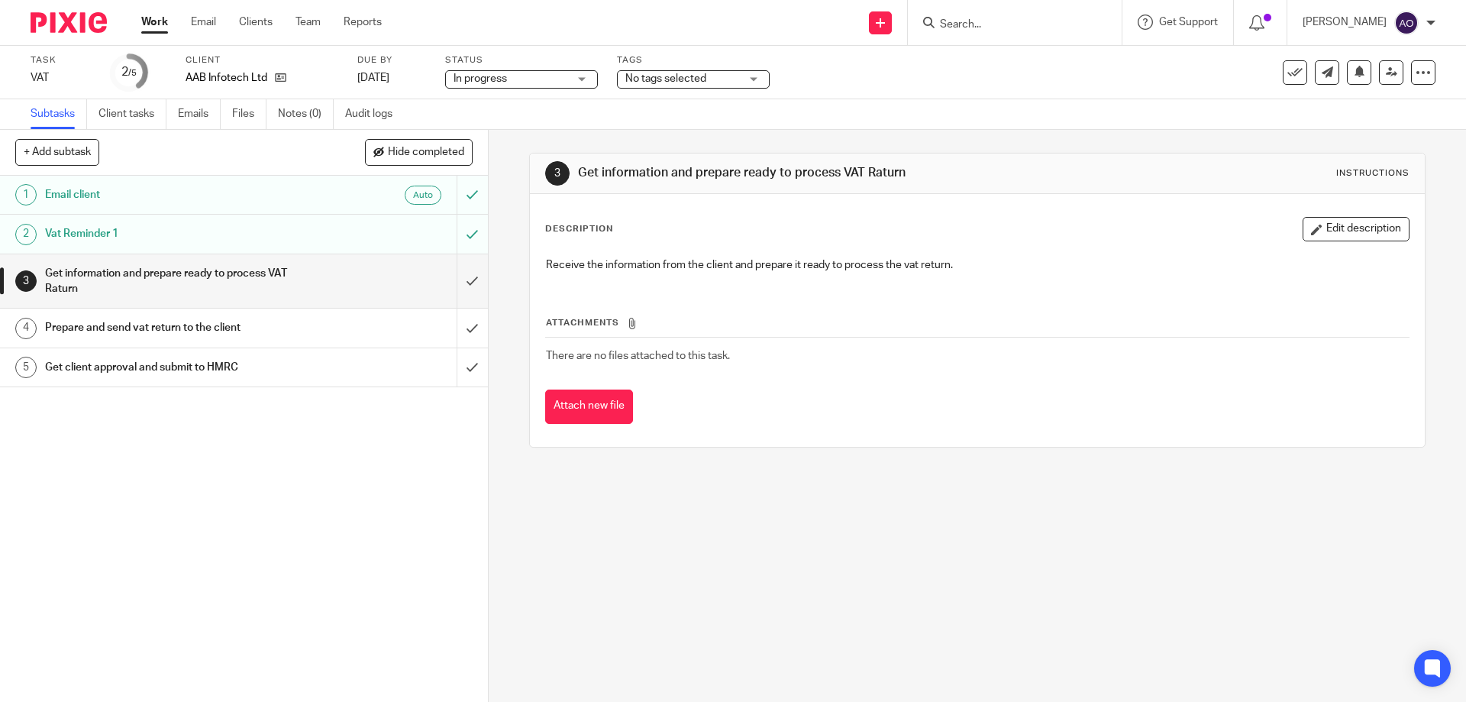
click at [751, 77] on div "No tags selected" at bounding box center [693, 79] width 153 height 18
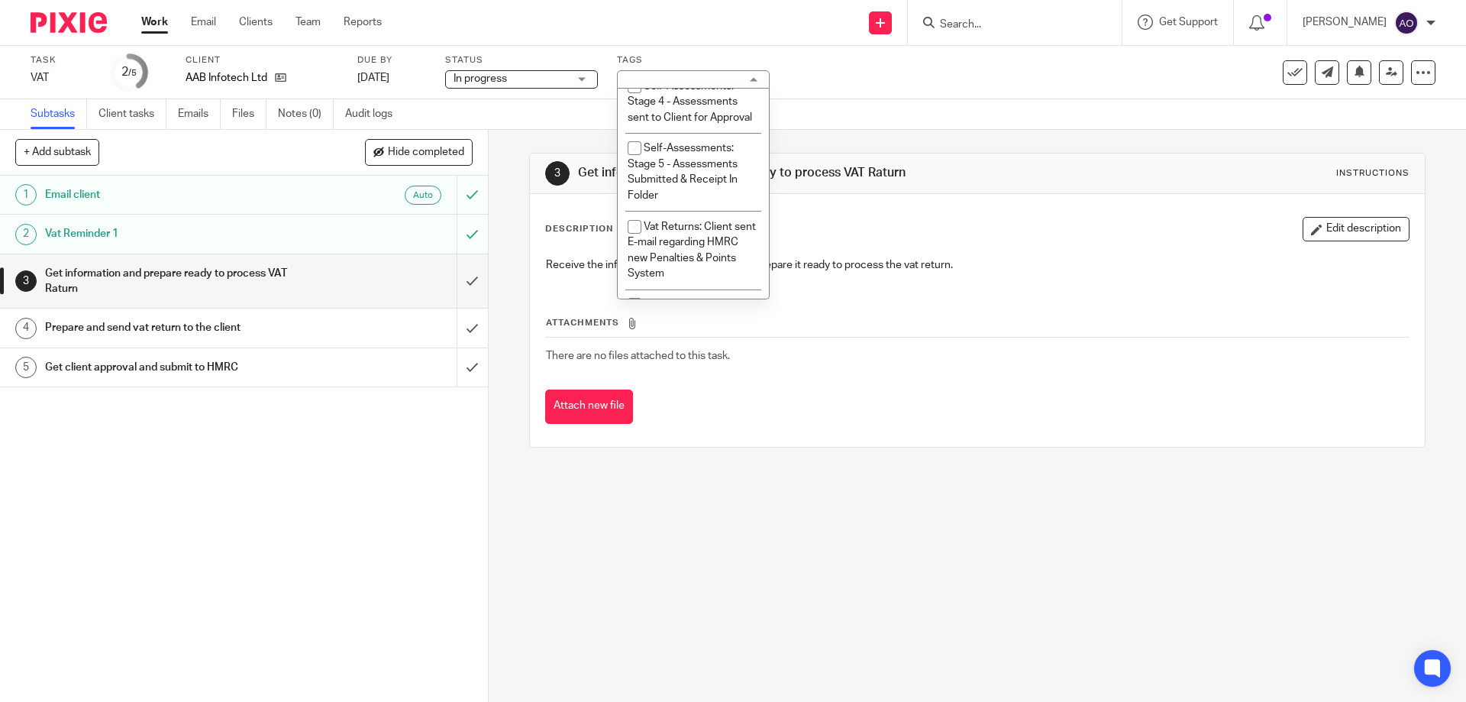
scroll to position [764, 0]
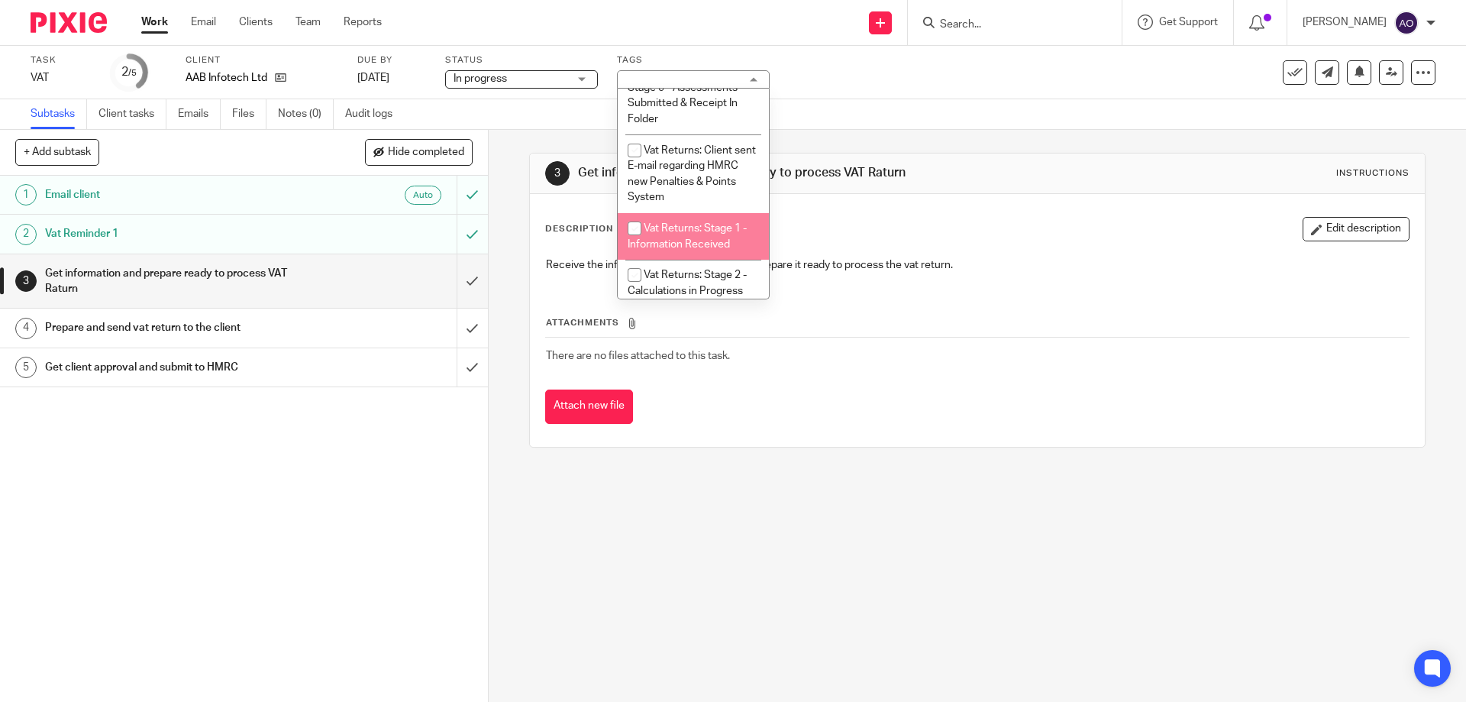
click at [628, 214] on input "checkbox" at bounding box center [634, 228] width 29 height 29
checkbox input "true"
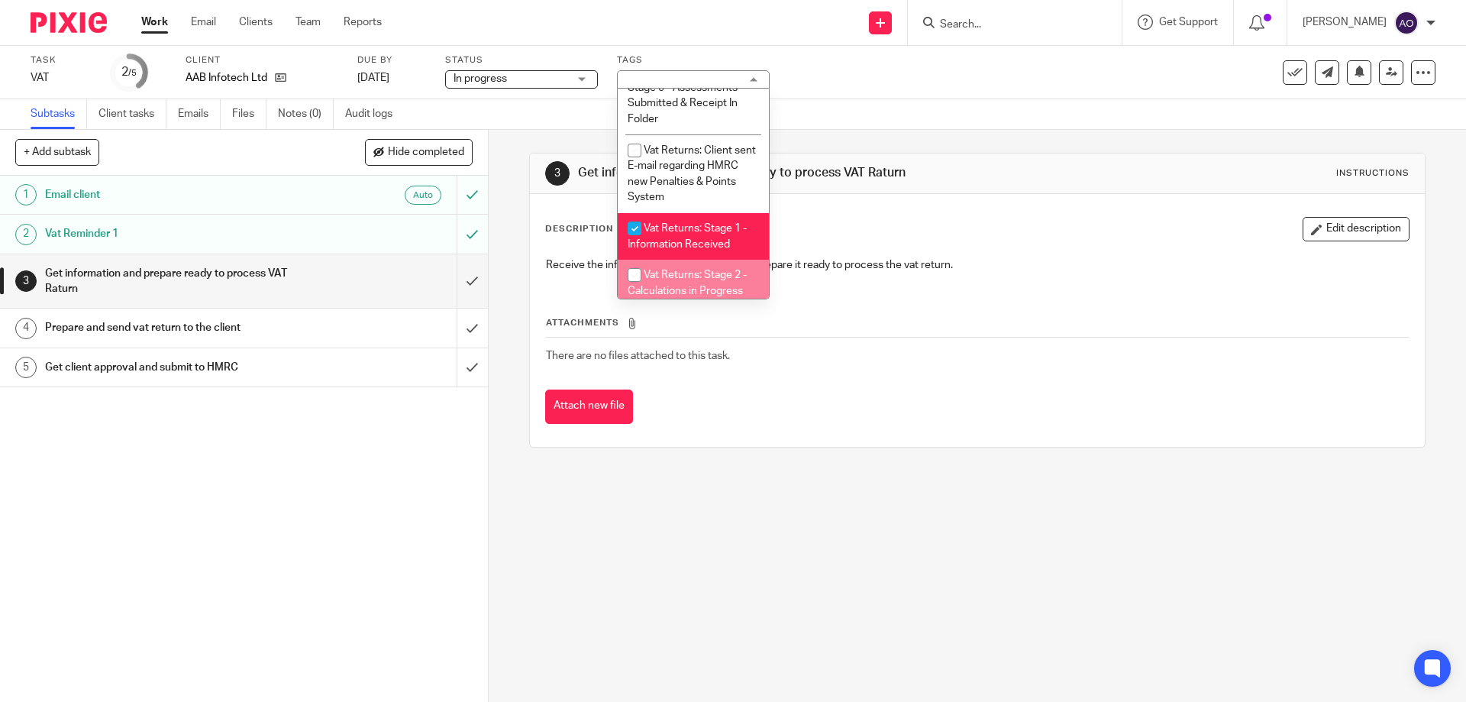
click at [418, 414] on div "1 Email client Auto 2 Vat Reminder 1 3 Get information and prepare ready to pro…" at bounding box center [244, 439] width 488 height 526
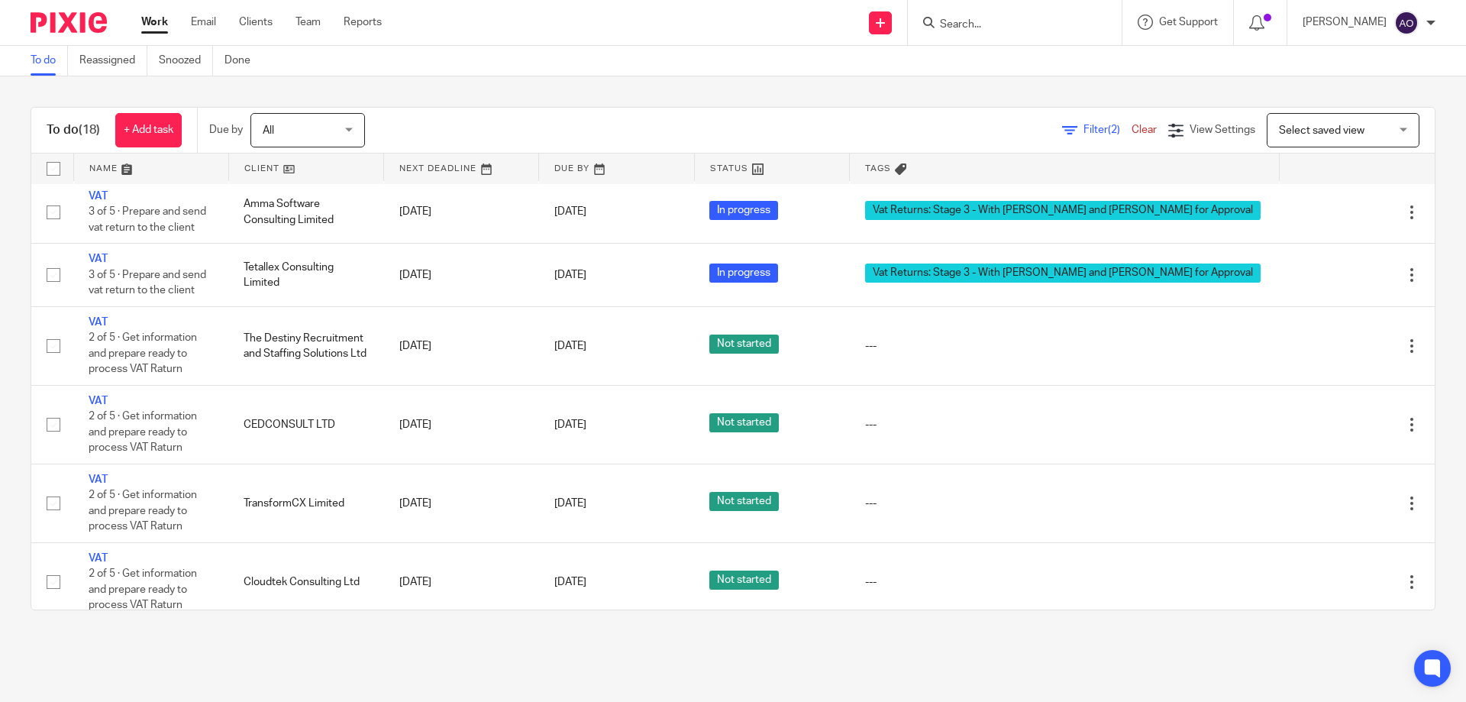
scroll to position [928, 0]
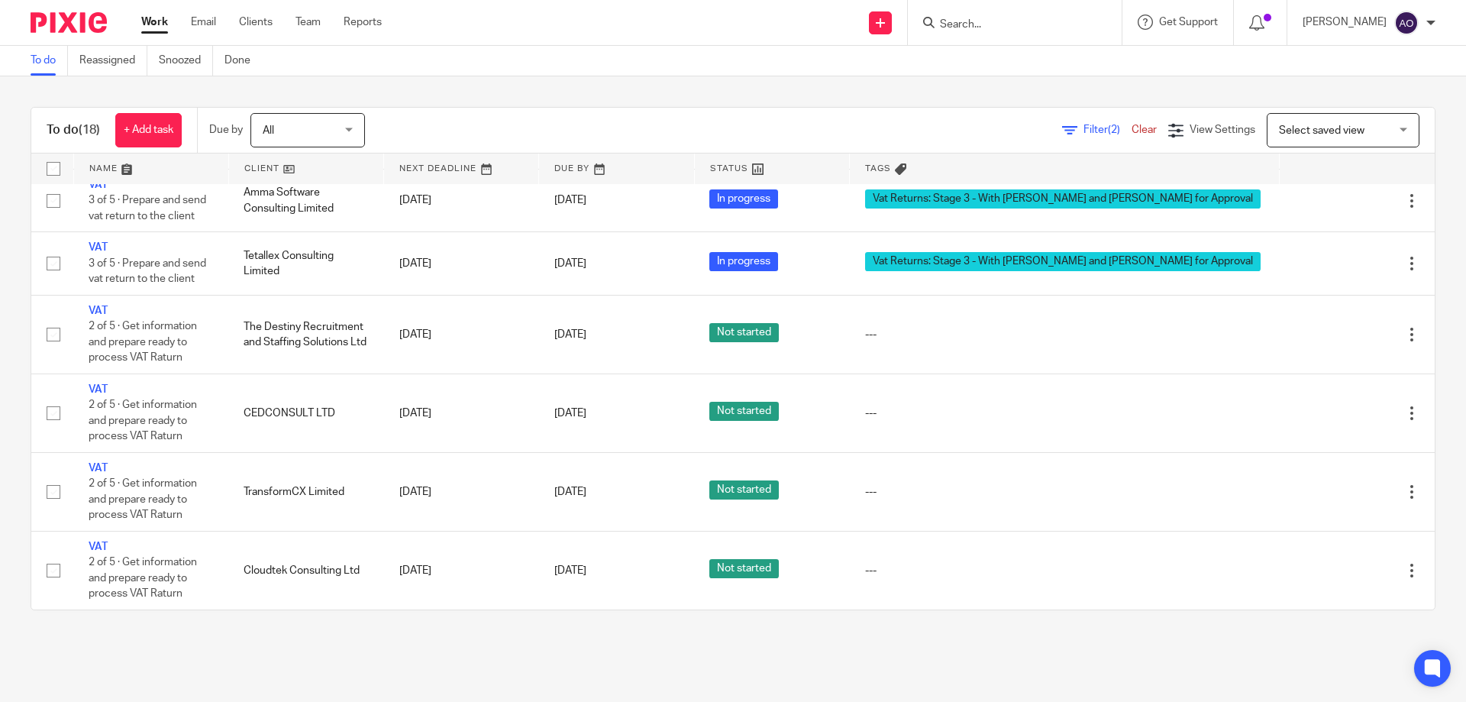
click at [1084, 127] on span "Filter (2)" at bounding box center [1108, 129] width 48 height 11
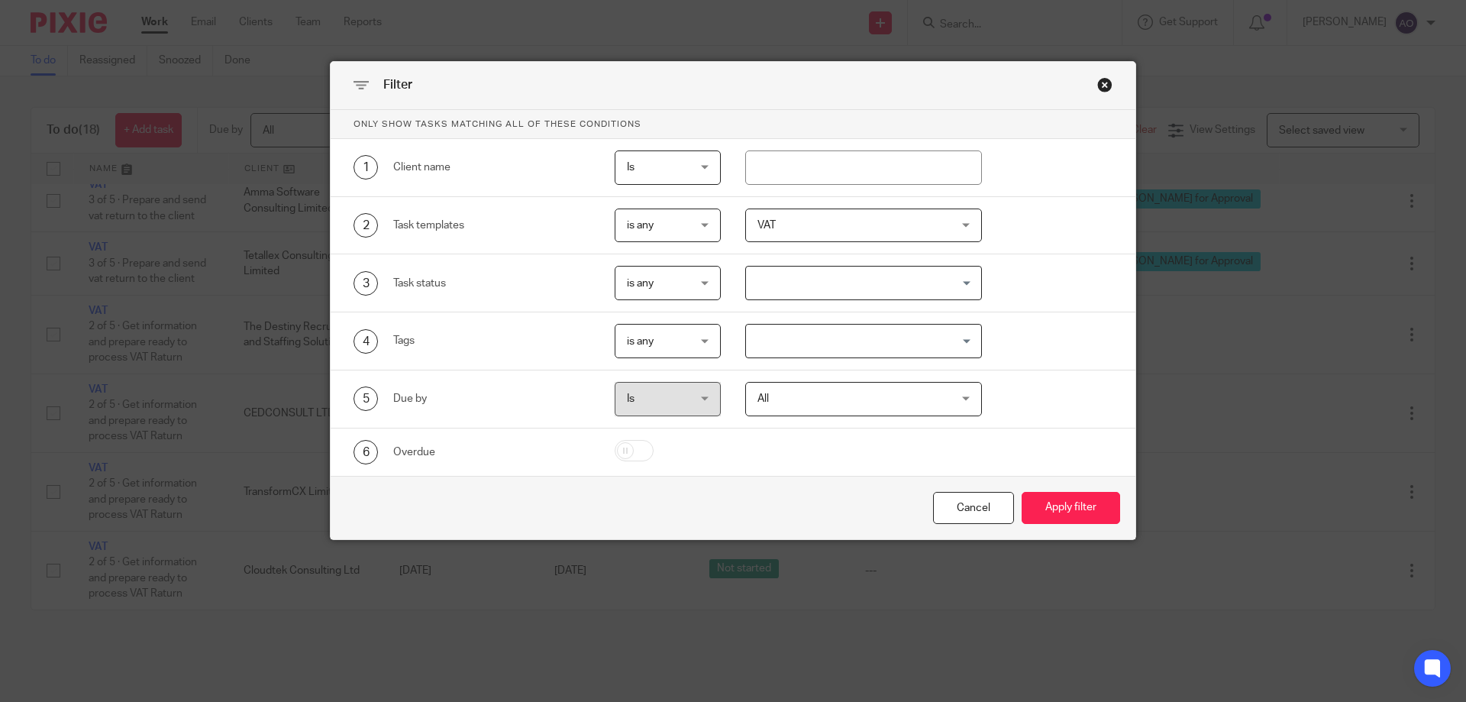
click at [957, 218] on div "VAT" at bounding box center [864, 225] width 238 height 34
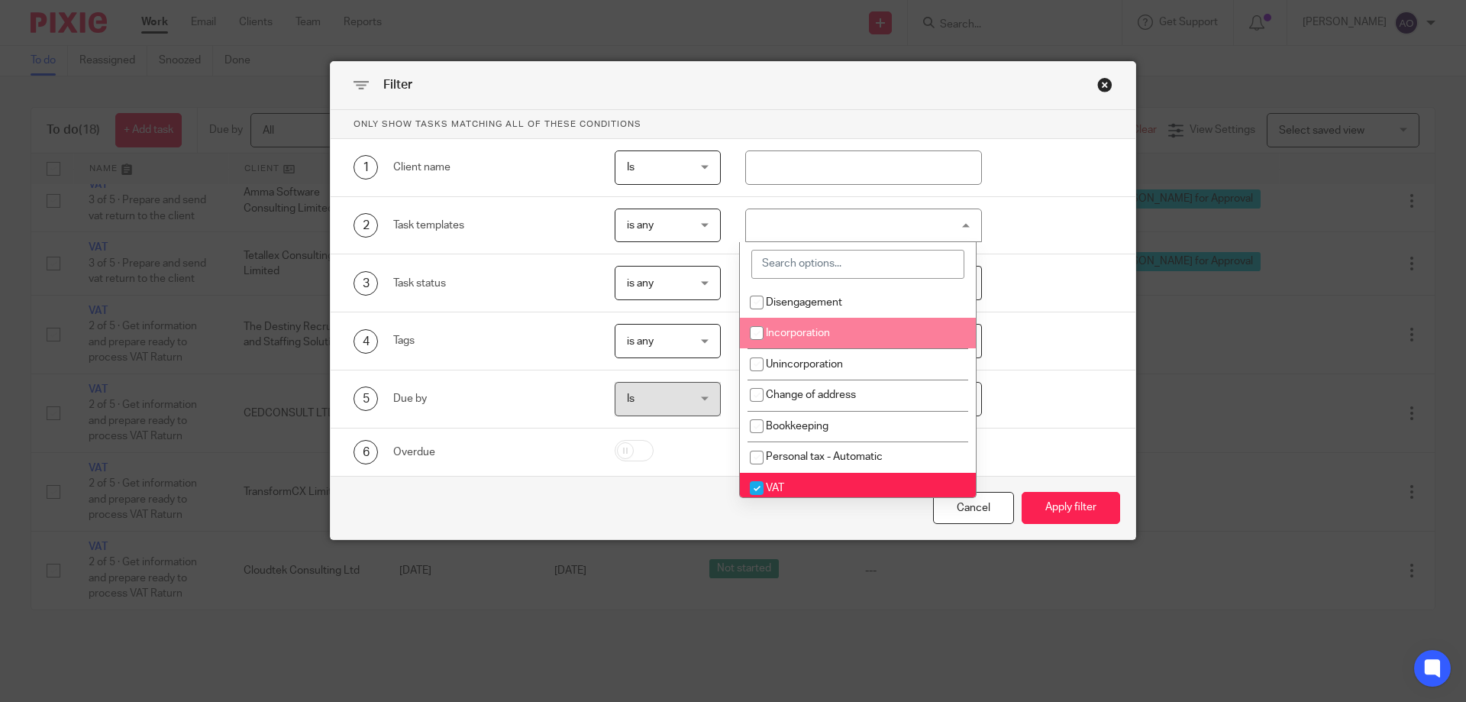
scroll to position [76, 0]
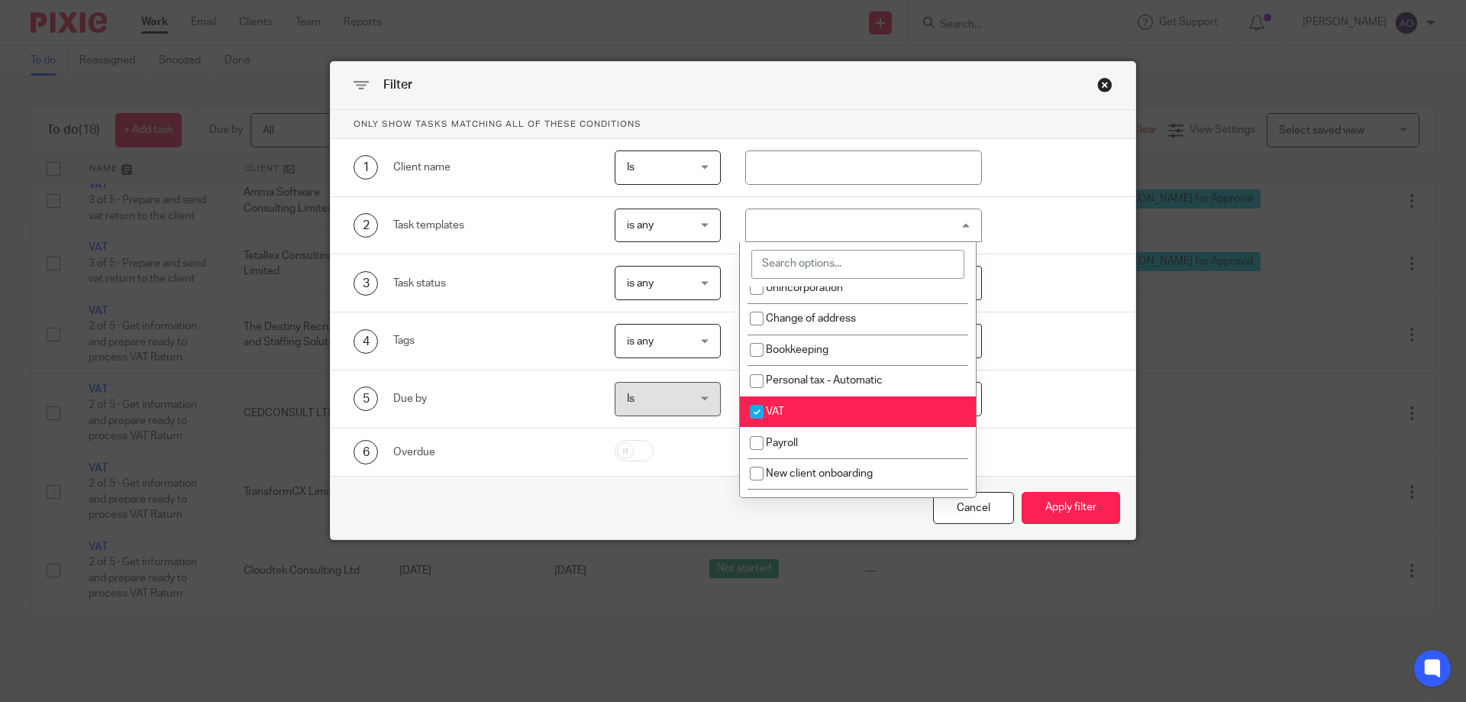
click at [754, 412] on input "checkbox" at bounding box center [756, 411] width 29 height 29
checkbox input "false"
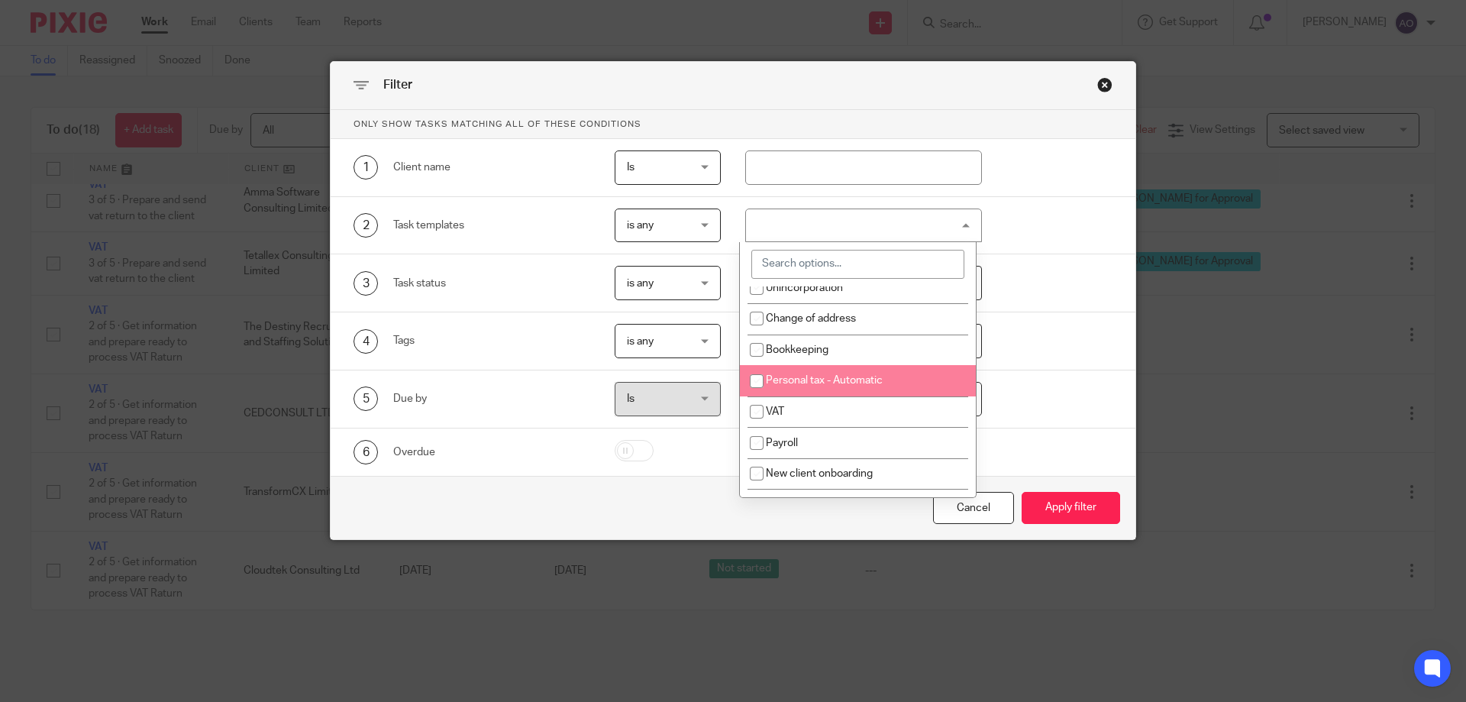
click at [755, 380] on input "checkbox" at bounding box center [756, 381] width 29 height 29
checkbox input "true"
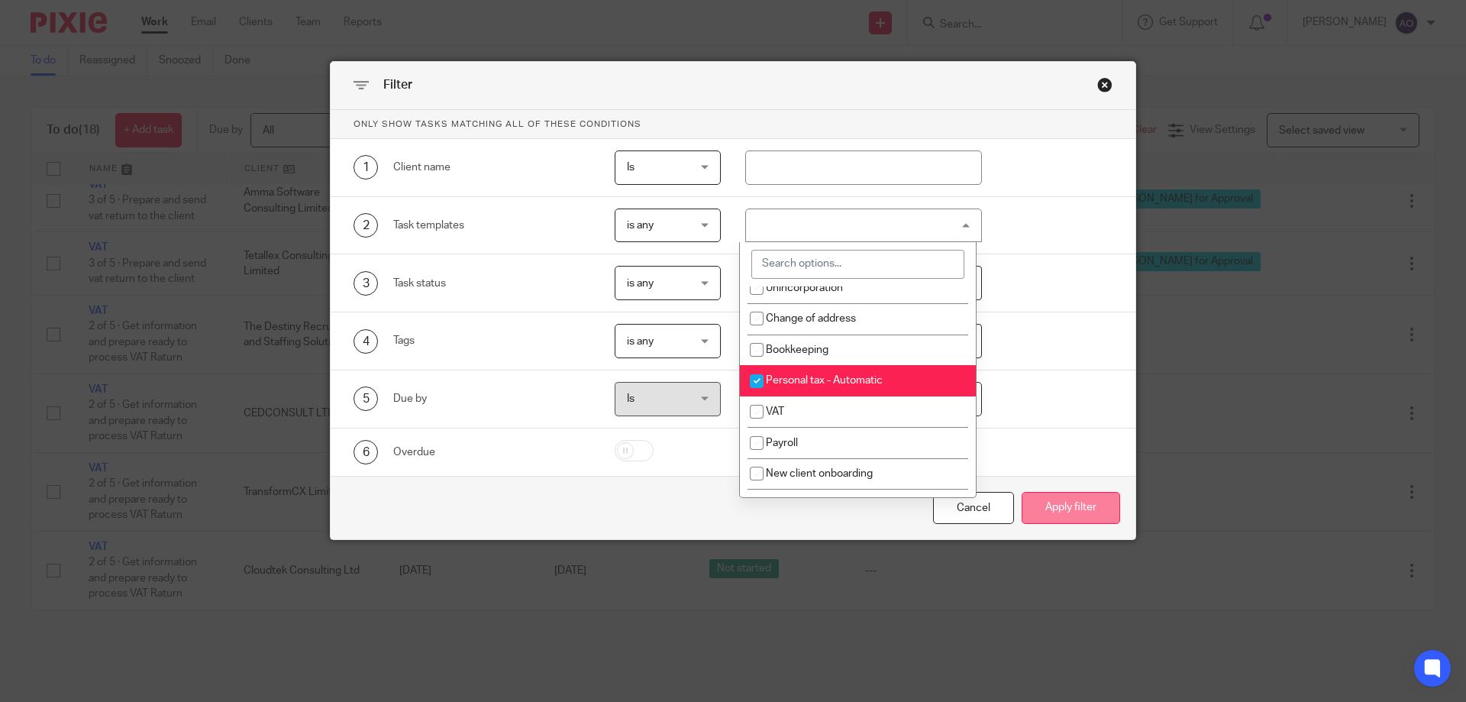
click at [1054, 502] on button "Apply filter" at bounding box center [1071, 508] width 99 height 33
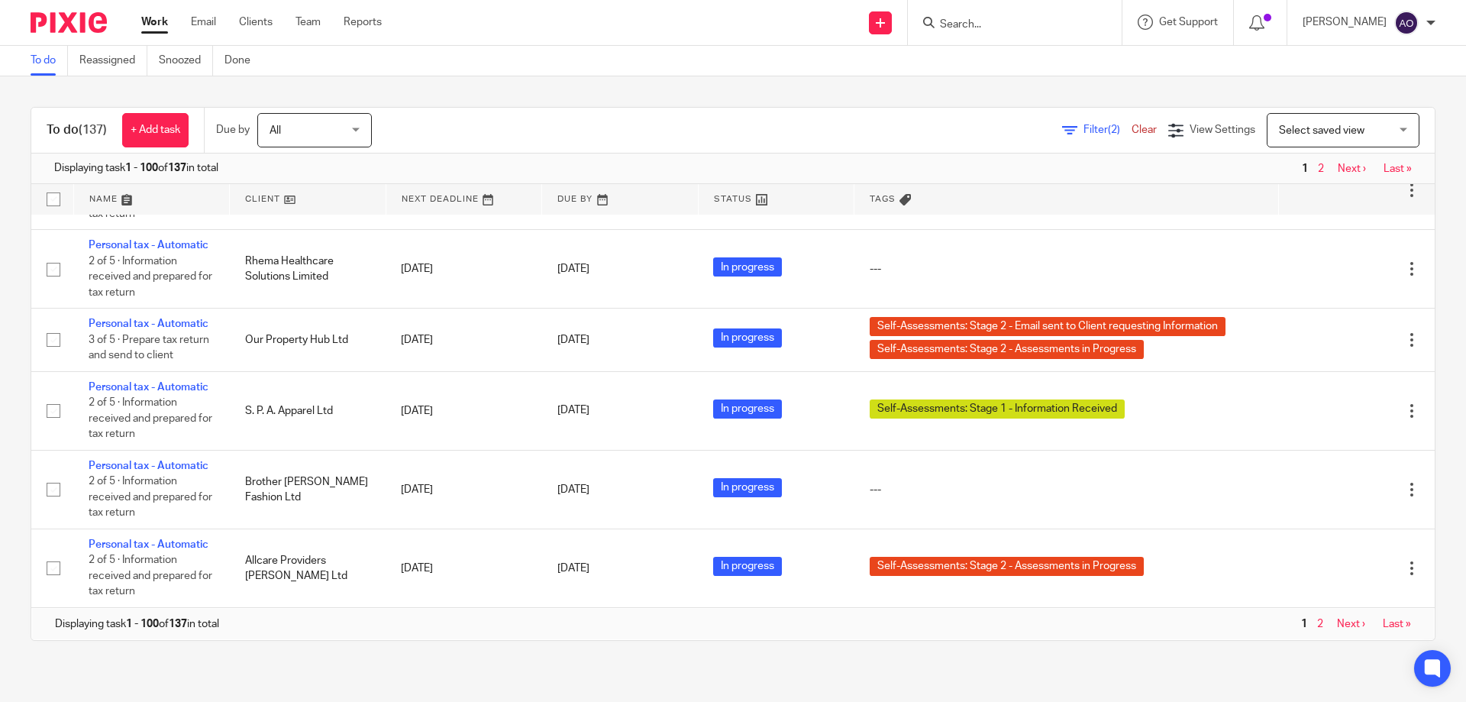
scroll to position [8871, 0]
click at [978, 20] on input "Search" at bounding box center [1007, 25] width 137 height 14
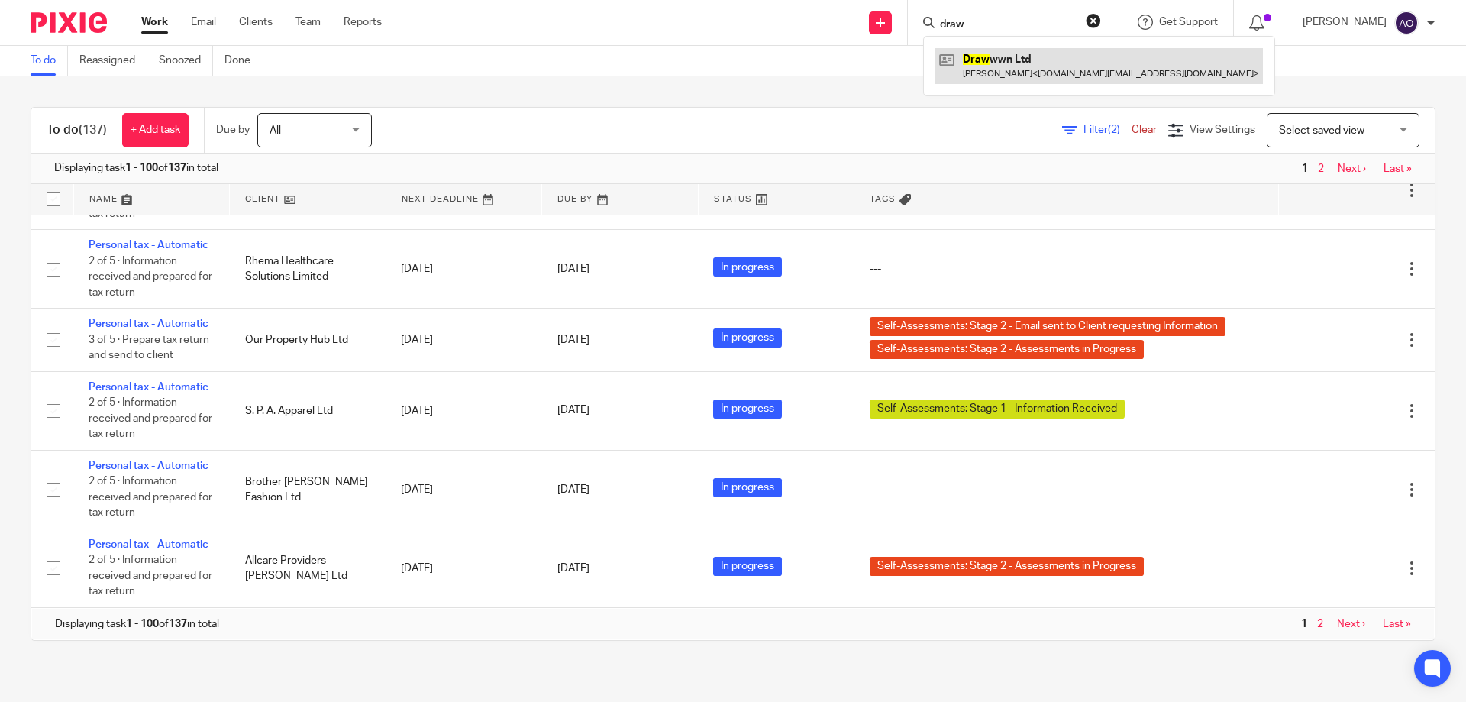
type input "draw"
click at [1101, 20] on button "reset" at bounding box center [1093, 20] width 15 height 15
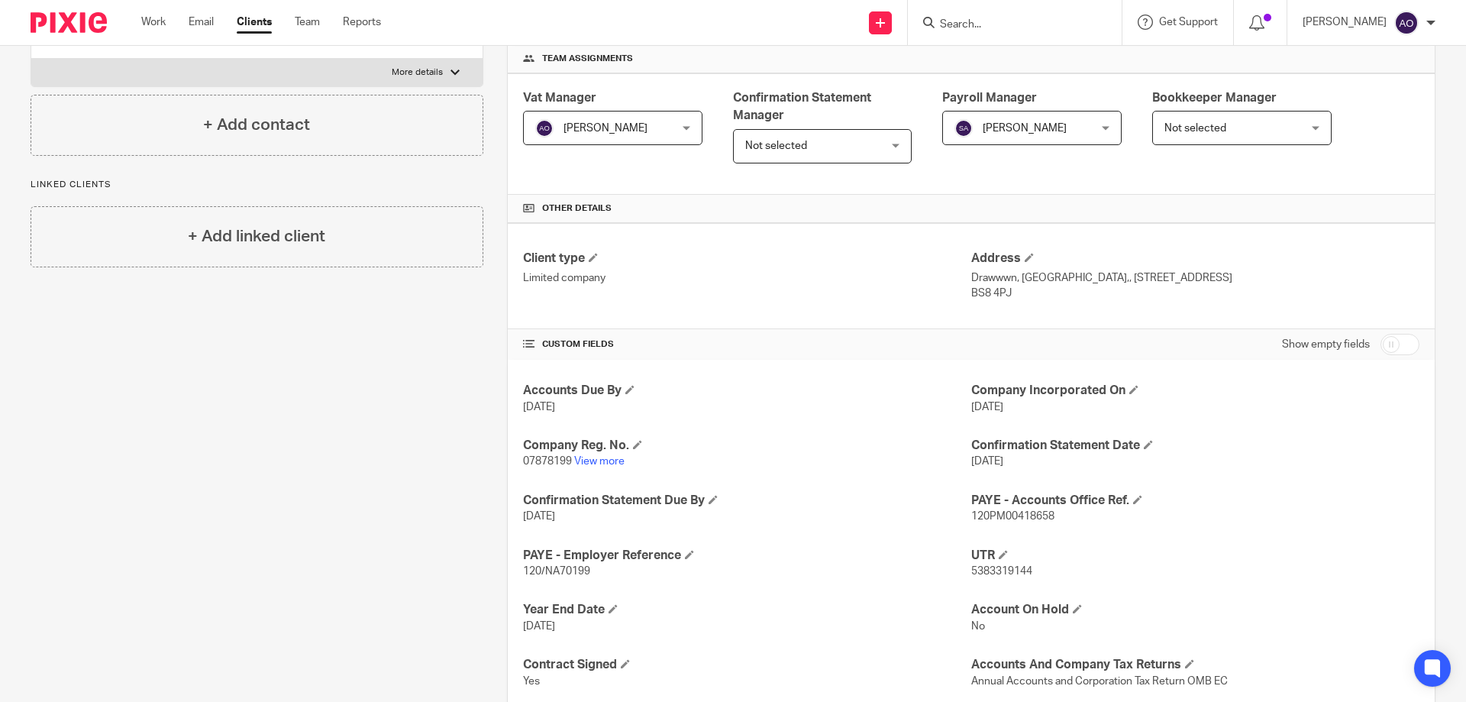
scroll to position [382, 0]
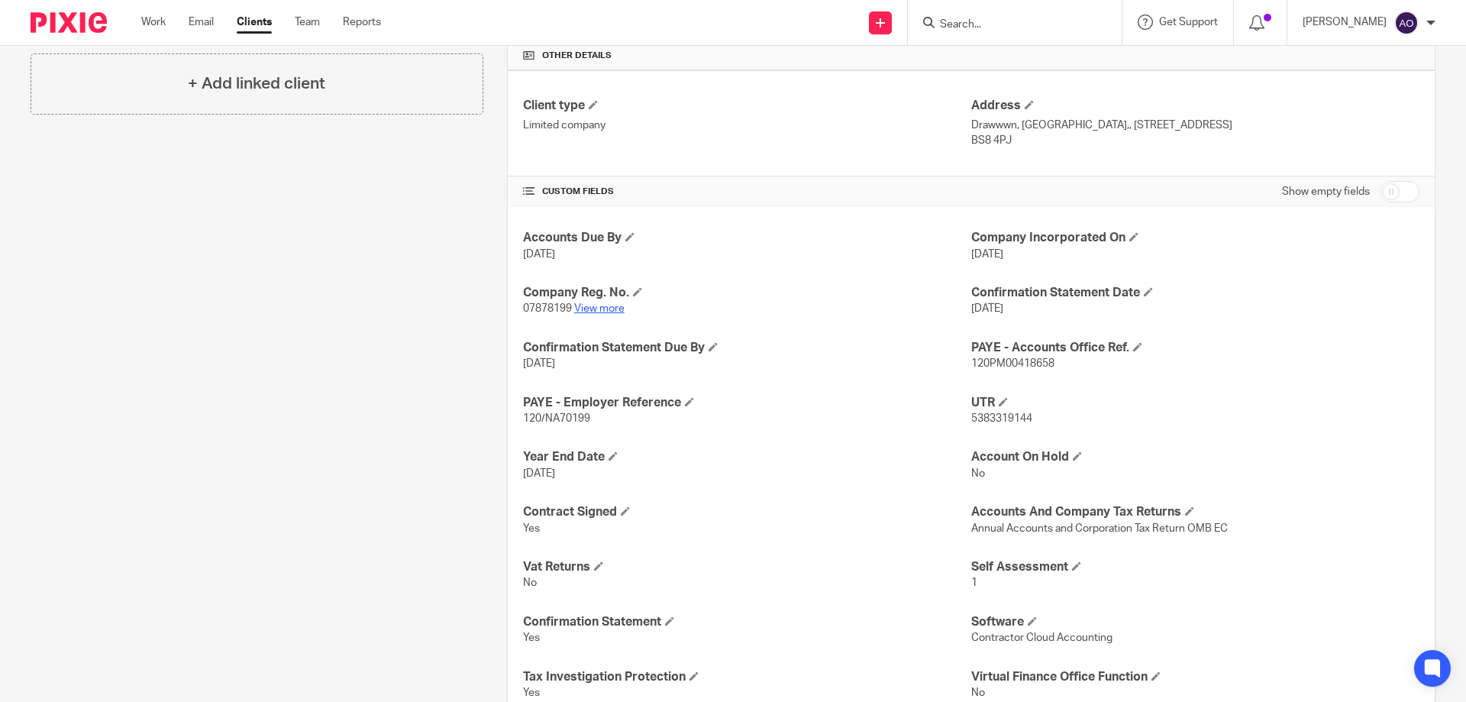
click at [592, 305] on link "View more" at bounding box center [599, 308] width 50 height 11
